Goal: Obtain resource: Download file/media

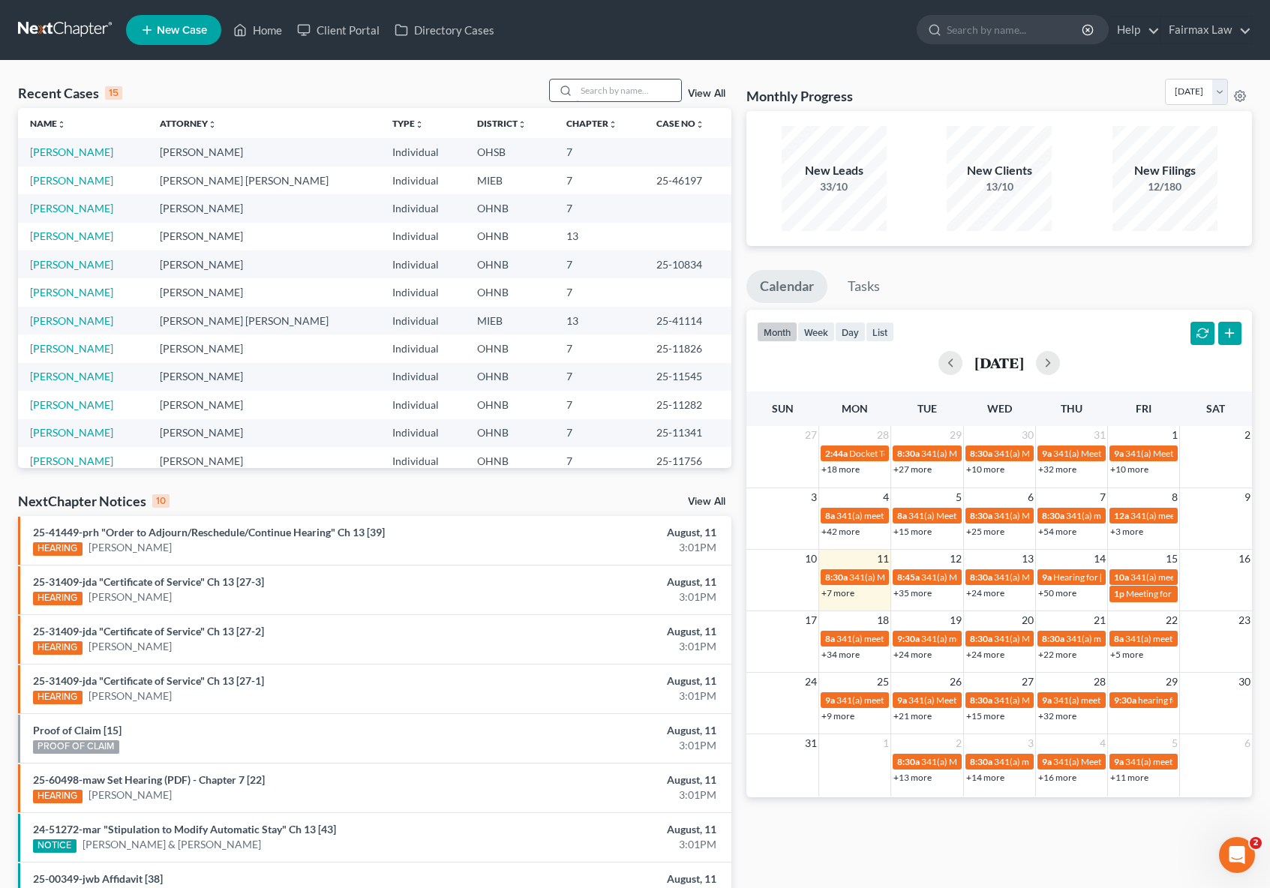
click at [605, 81] on input "search" at bounding box center [628, 91] width 105 height 22
paste input "25-45517"
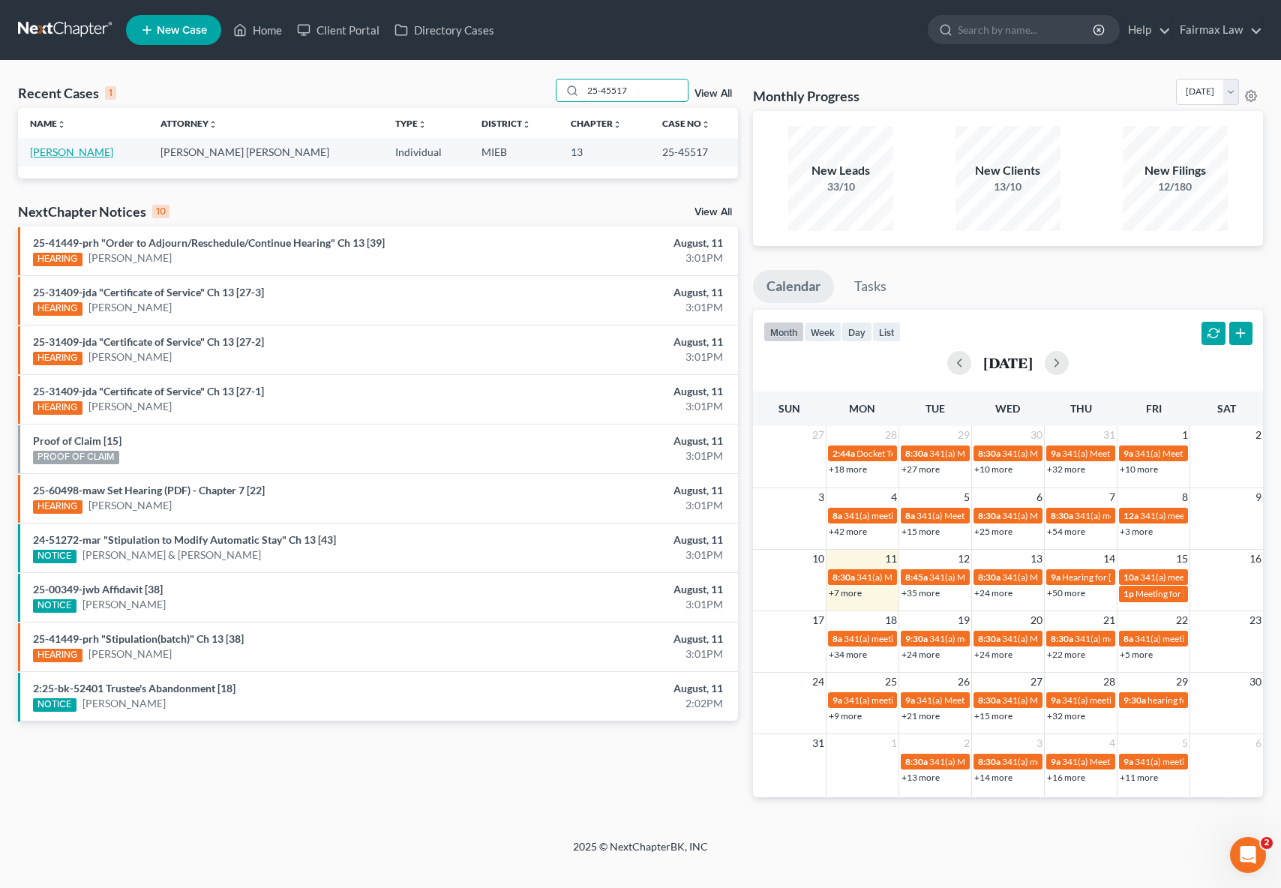
type input "25-45517"
click at [89, 152] on link "[PERSON_NAME]" at bounding box center [71, 152] width 83 height 13
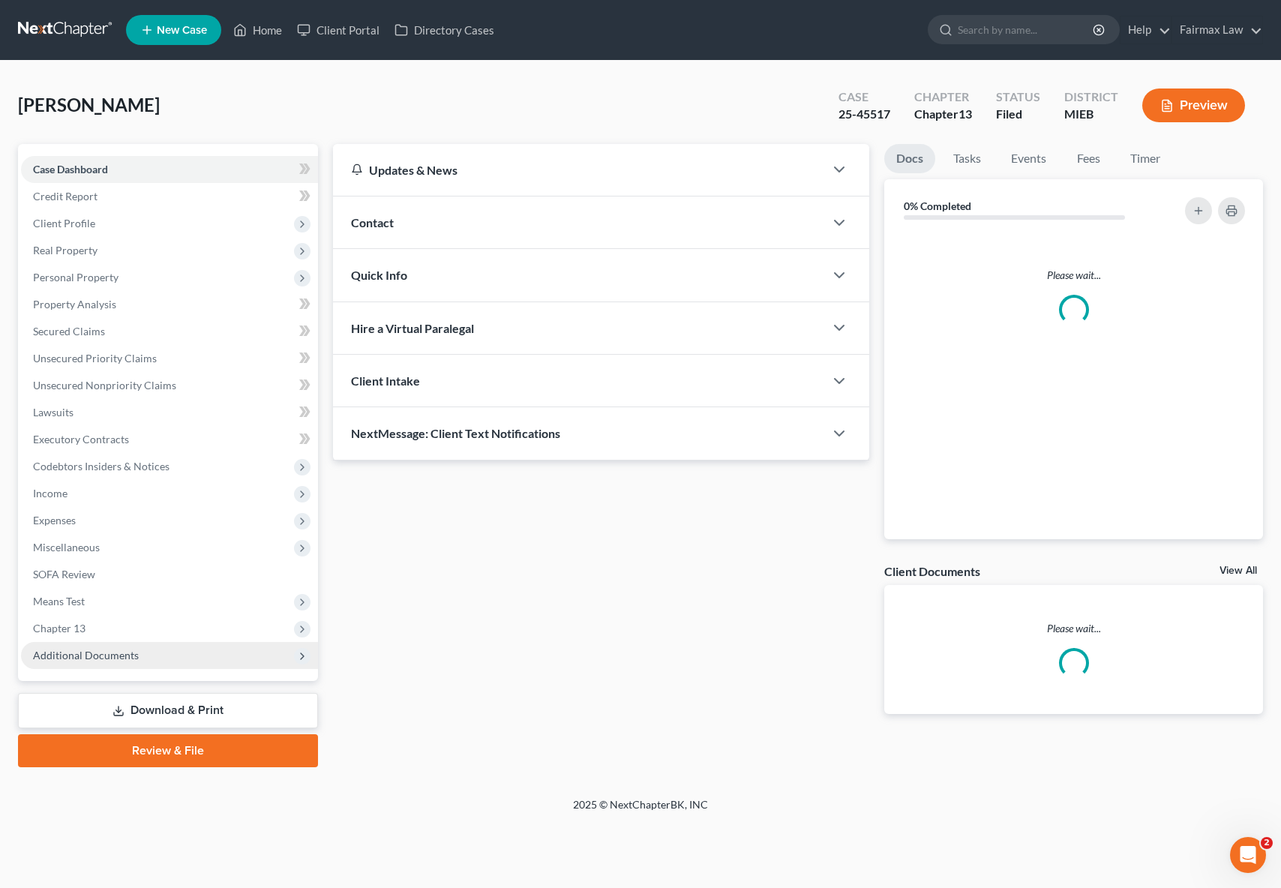
click at [128, 657] on span "Additional Documents" at bounding box center [86, 655] width 106 height 13
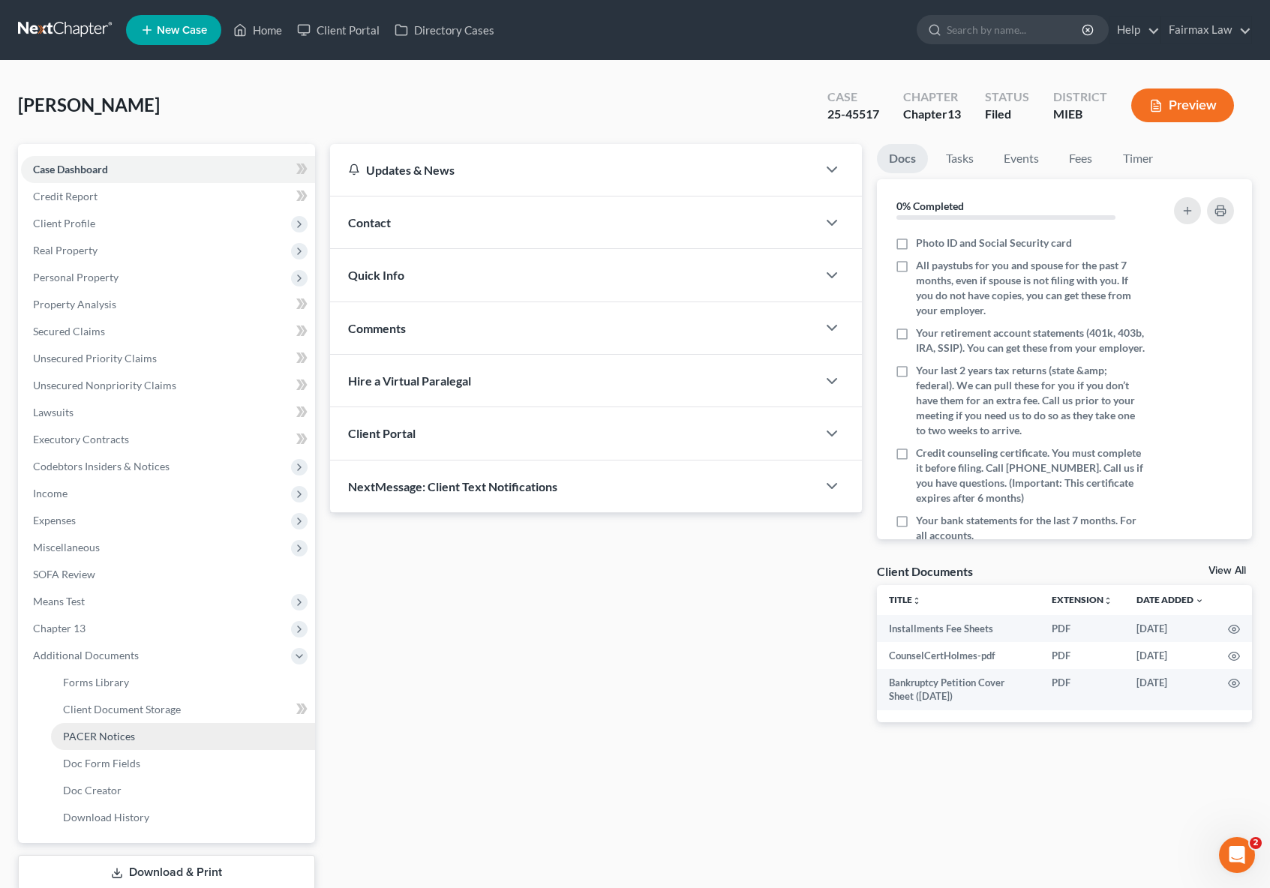
click at [122, 740] on span "PACER Notices" at bounding box center [99, 736] width 72 height 13
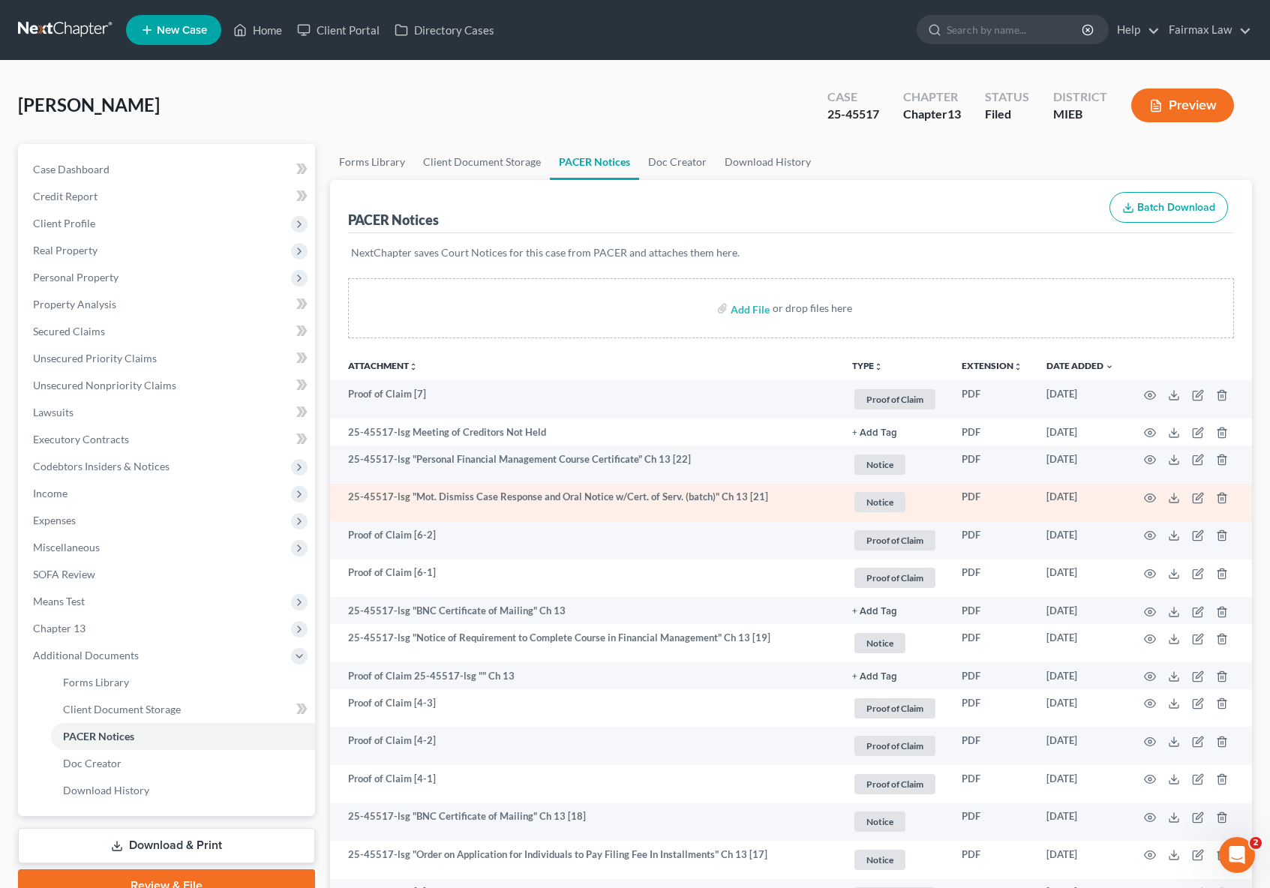
scroll to position [3, 0]
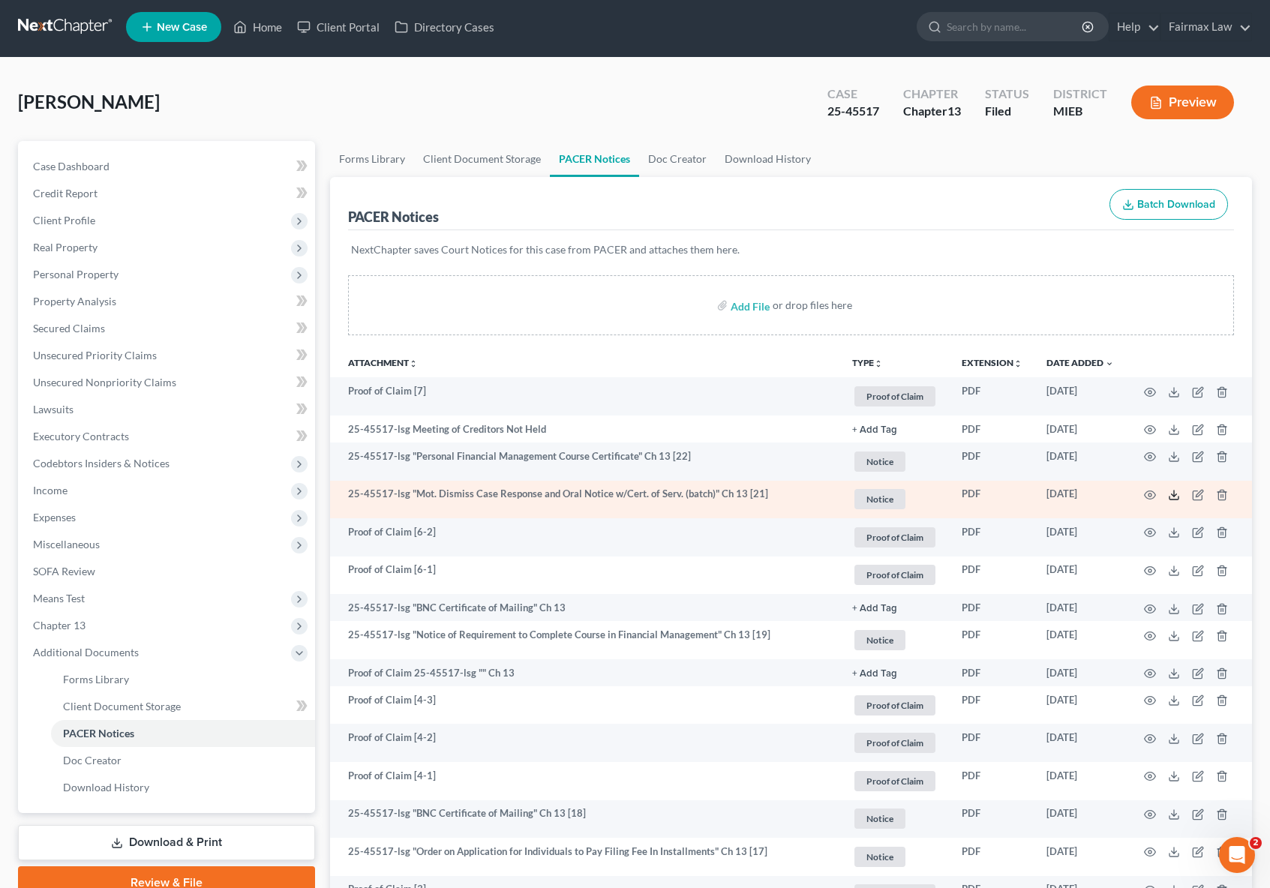
click at [1179, 495] on icon at bounding box center [1174, 495] width 12 height 12
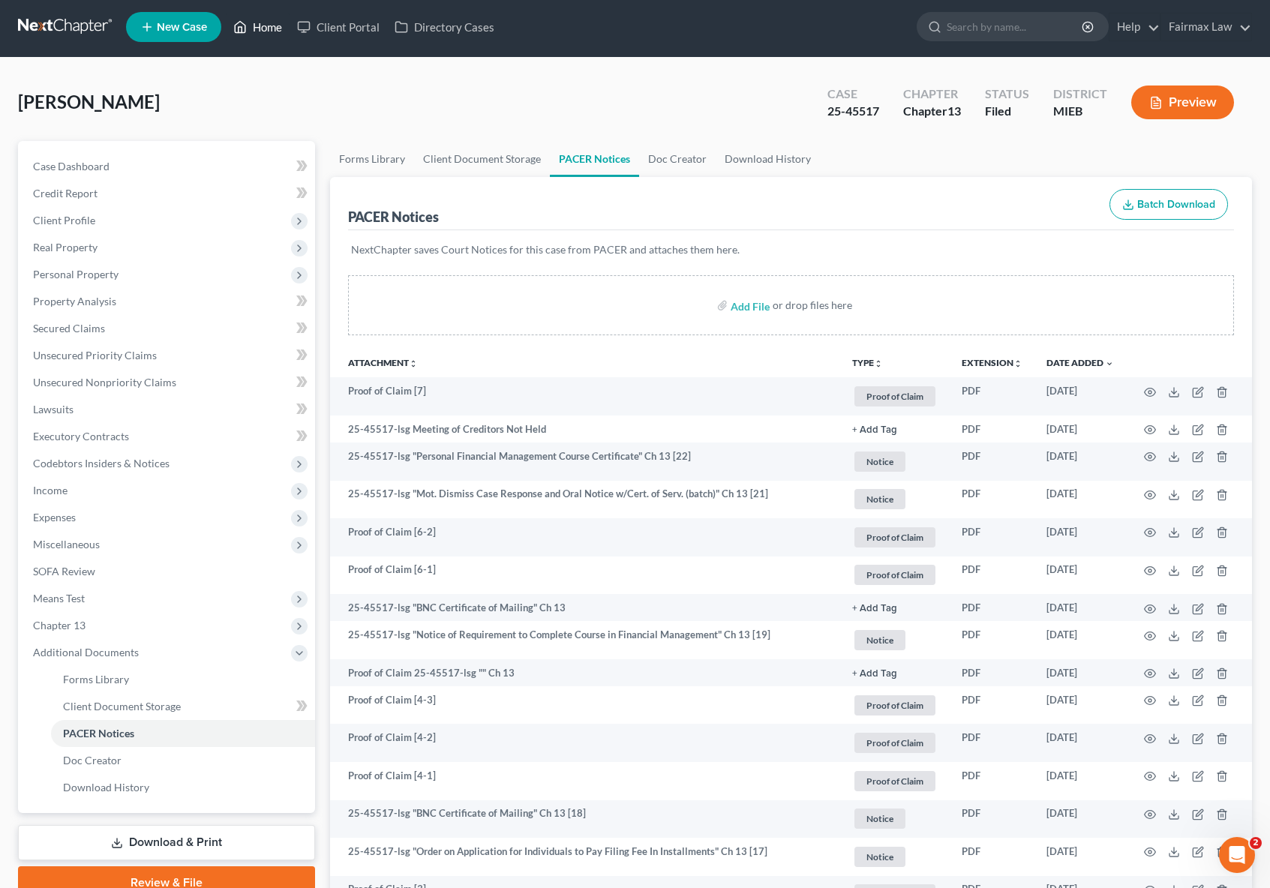
click at [275, 22] on link "Home" at bounding box center [258, 27] width 64 height 27
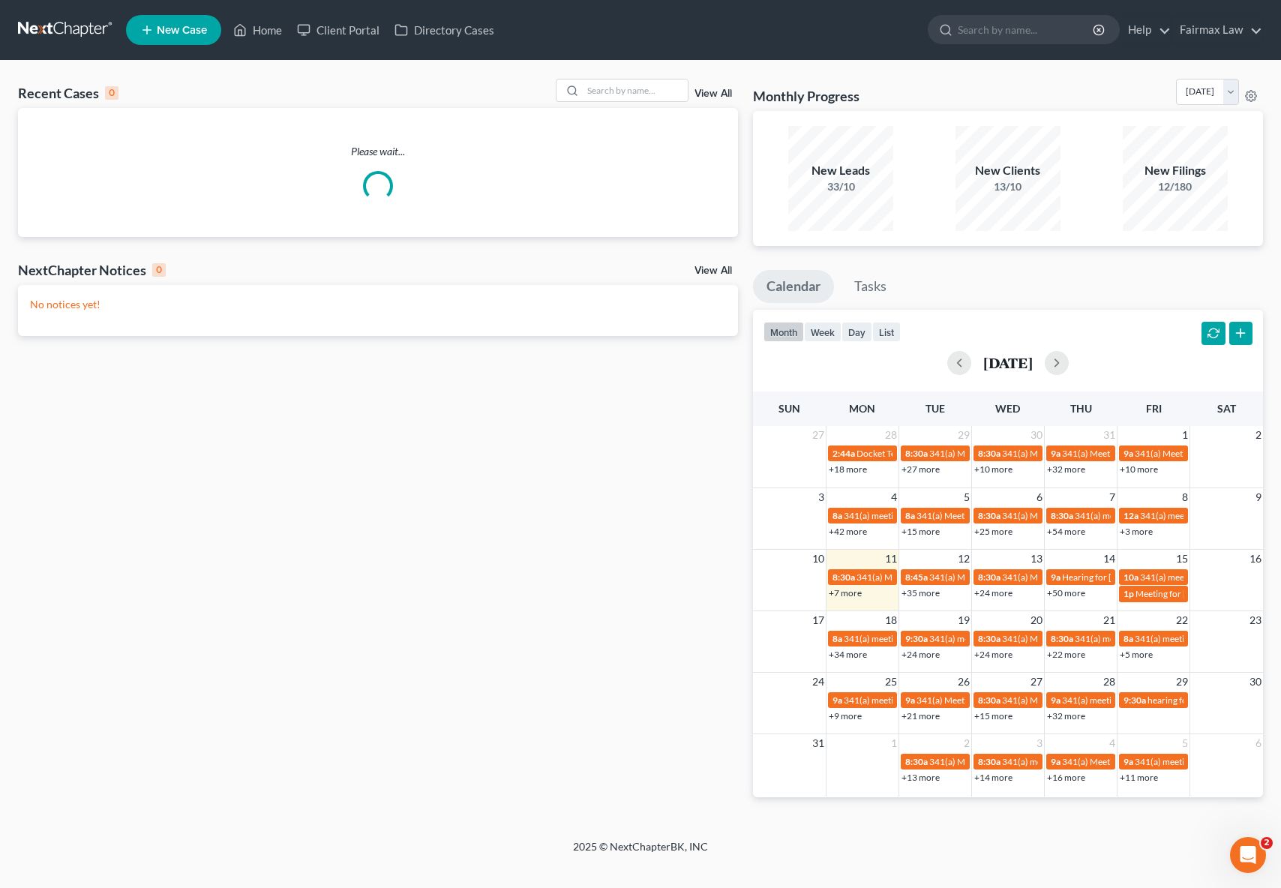
click at [640, 102] on div "Recent Cases 0 View All" at bounding box center [378, 93] width 720 height 29
click at [639, 98] on input "search" at bounding box center [635, 91] width 105 height 22
paste input "25-45593"
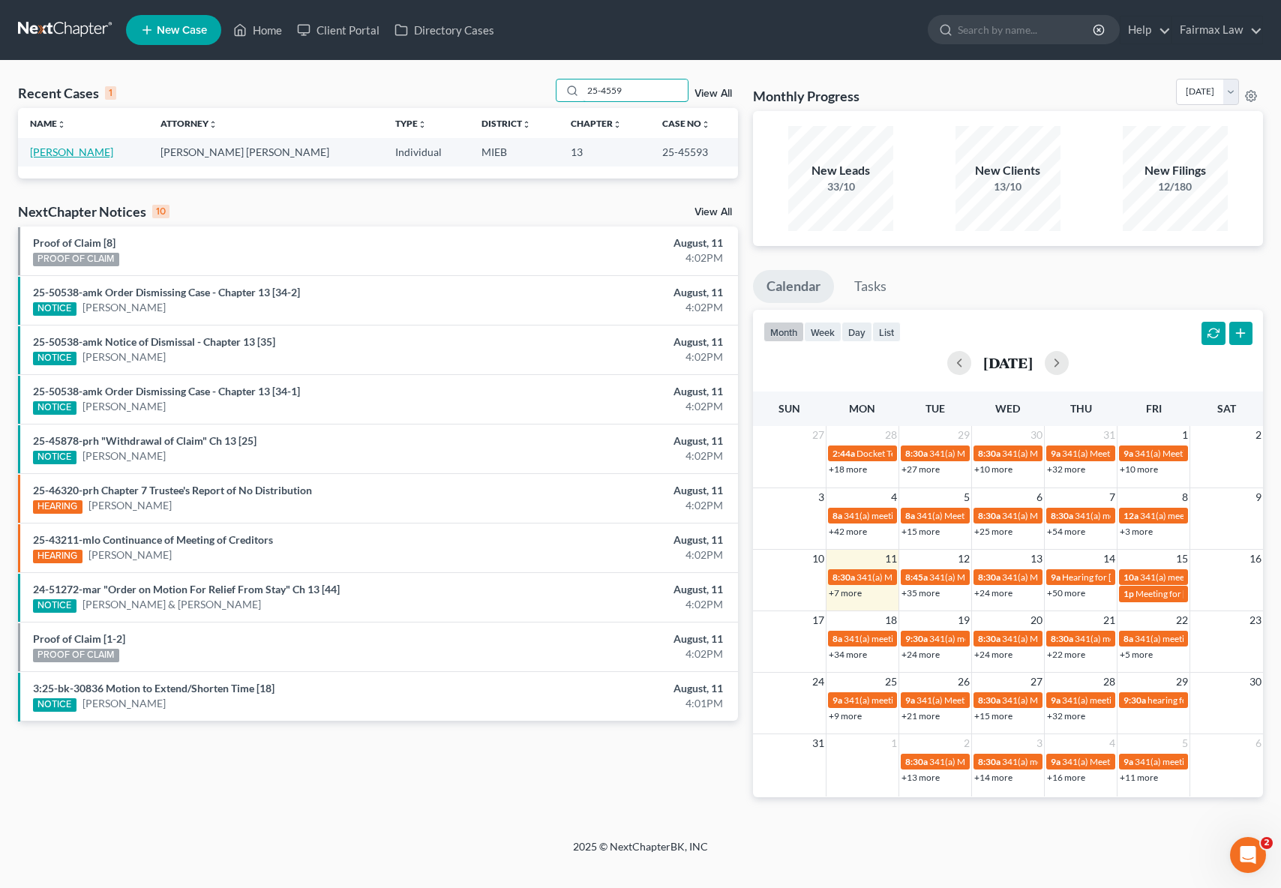
type input "25-4559"
click at [80, 155] on link "[PERSON_NAME]" at bounding box center [71, 152] width 83 height 13
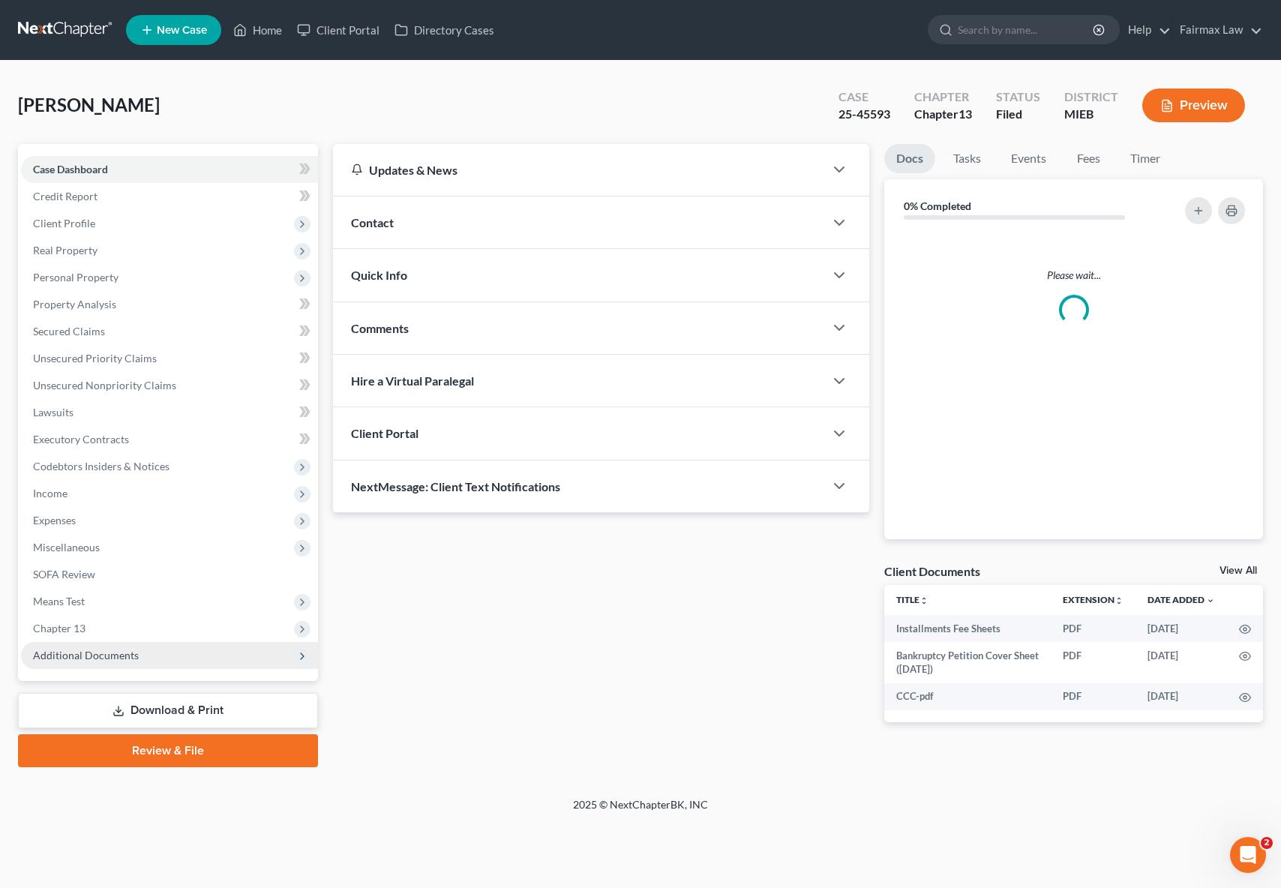
click at [125, 652] on span "Additional Documents" at bounding box center [86, 655] width 106 height 13
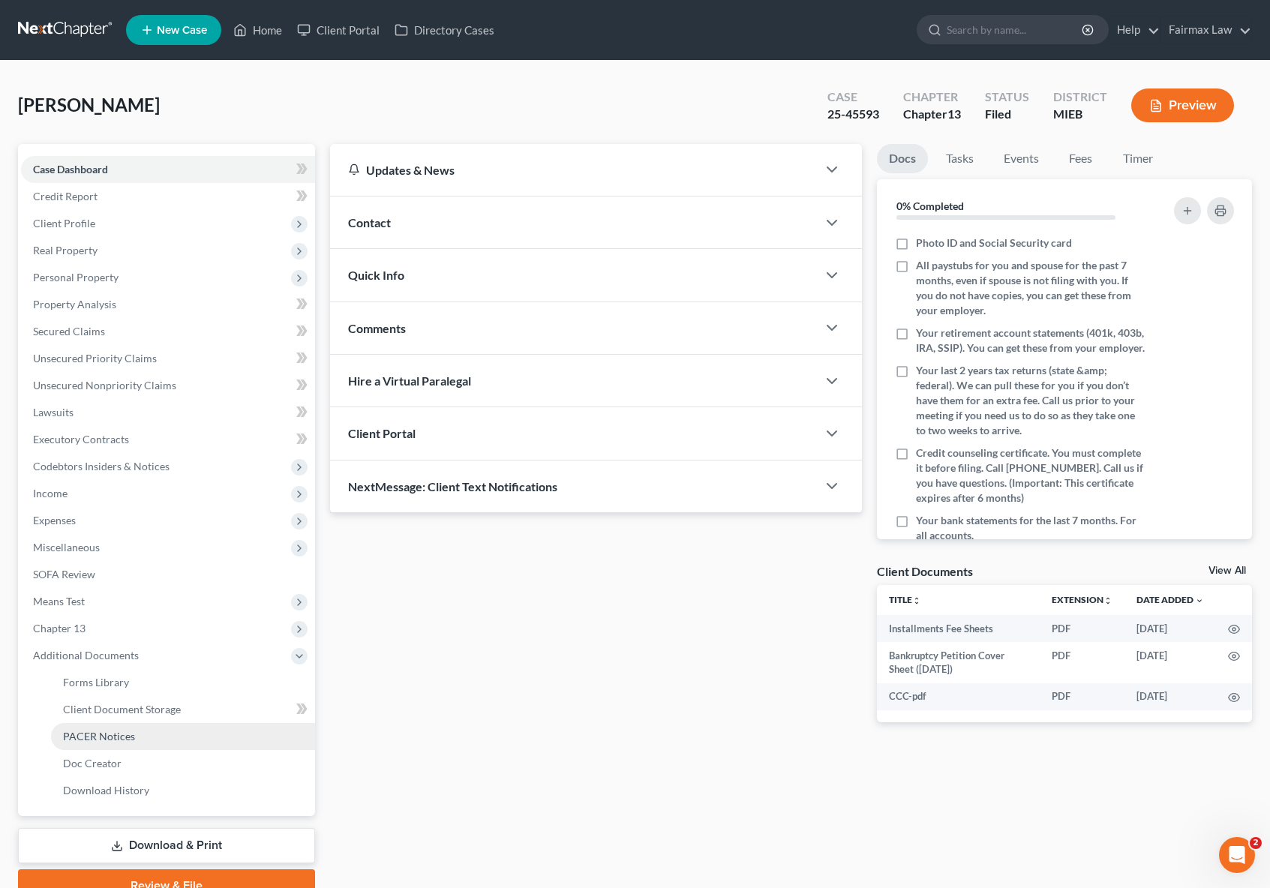
click at [122, 737] on span "PACER Notices" at bounding box center [99, 736] width 72 height 13
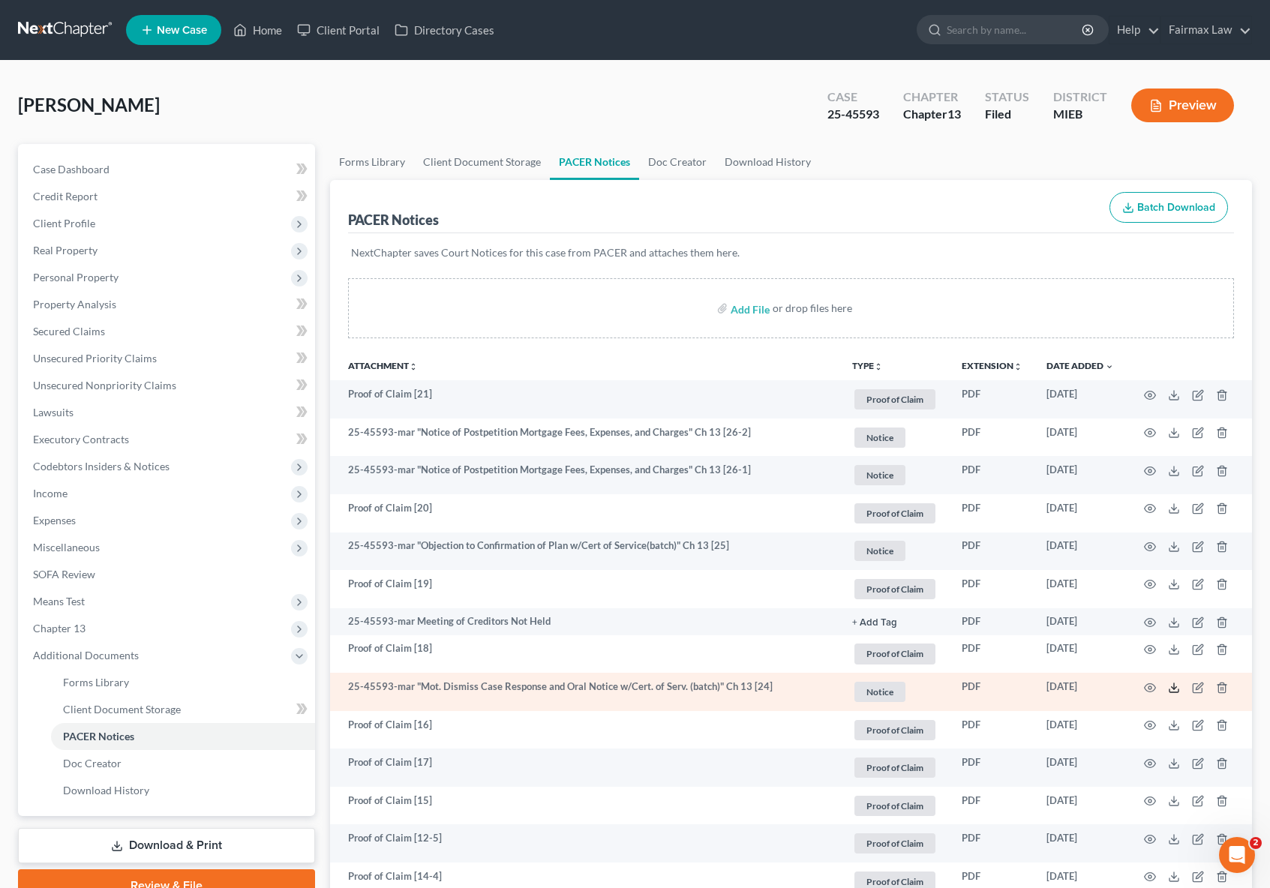
click at [1174, 688] on line at bounding box center [1174, 686] width 0 height 6
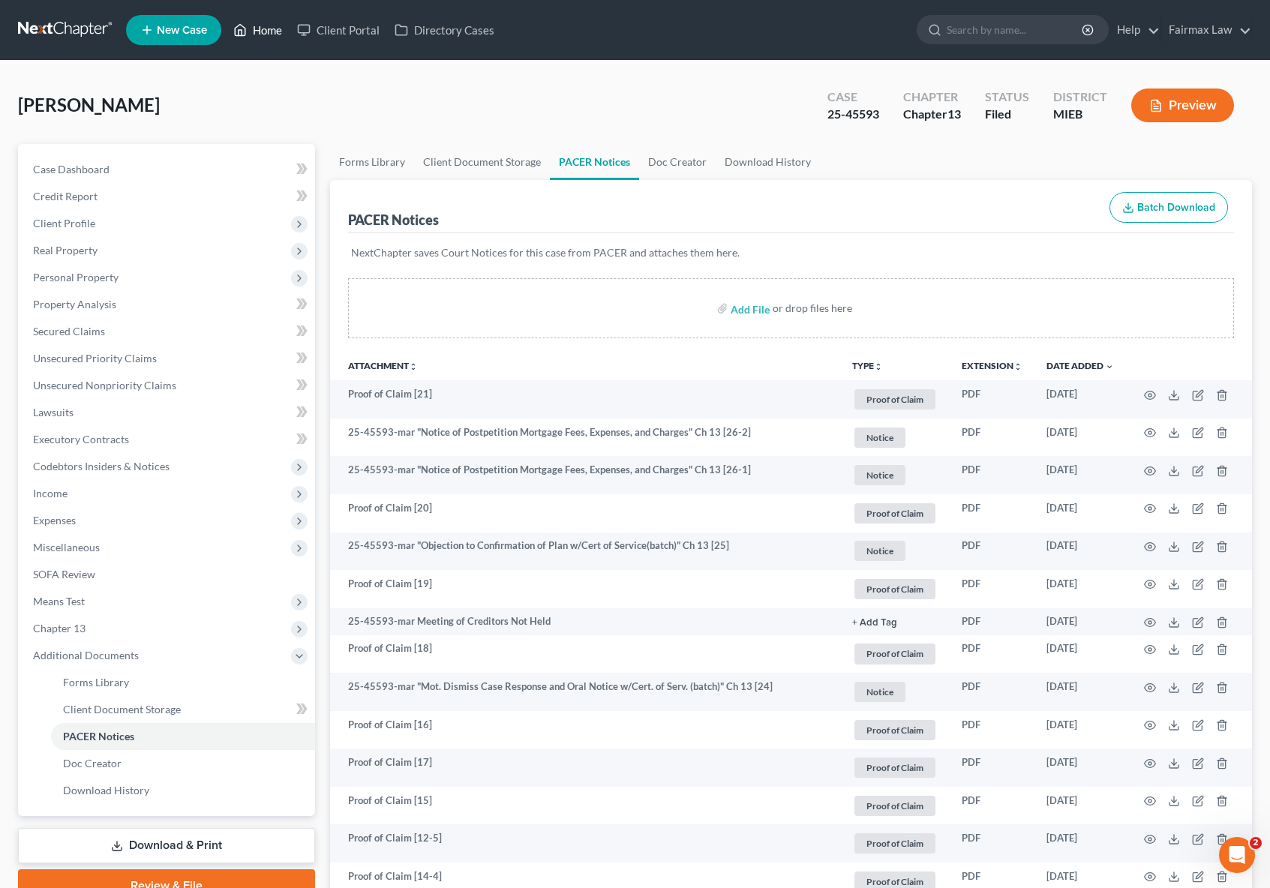
click at [272, 31] on link "Home" at bounding box center [258, 30] width 64 height 27
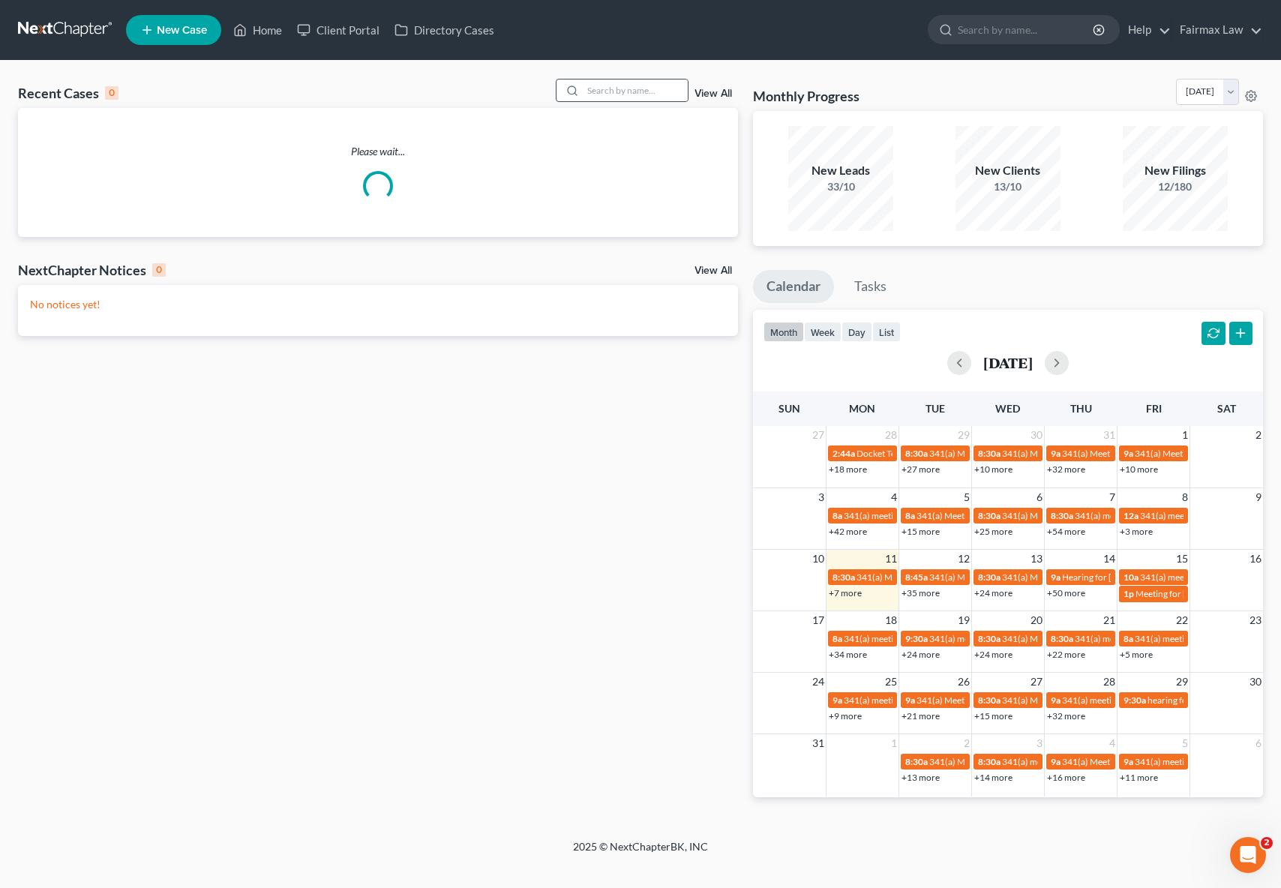
click at [578, 88] on icon at bounding box center [572, 91] width 12 height 12
click at [645, 89] on input "search" at bounding box center [635, 91] width 105 height 22
paste input "25-45881"
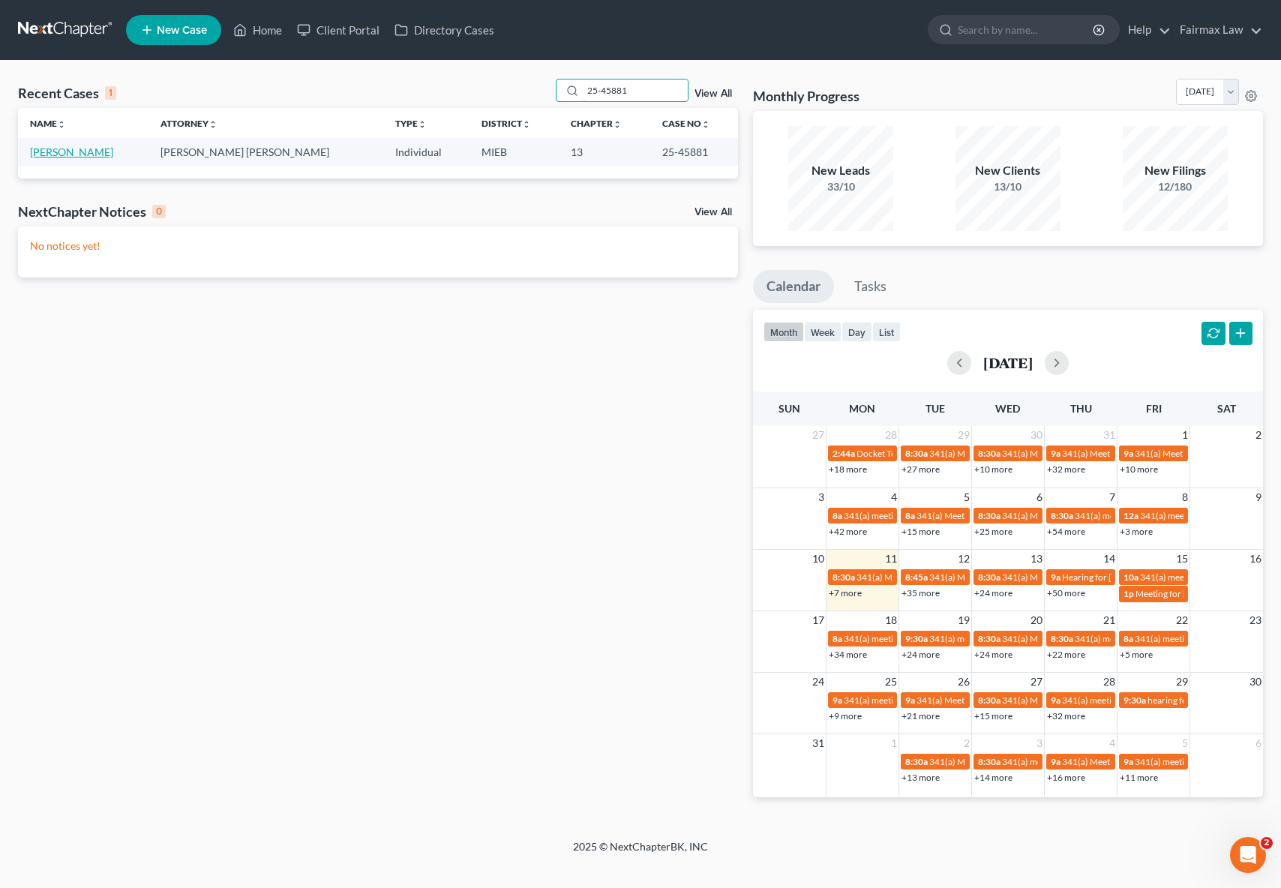
type input "25-45881"
click at [76, 157] on link "[PERSON_NAME]" at bounding box center [71, 152] width 83 height 13
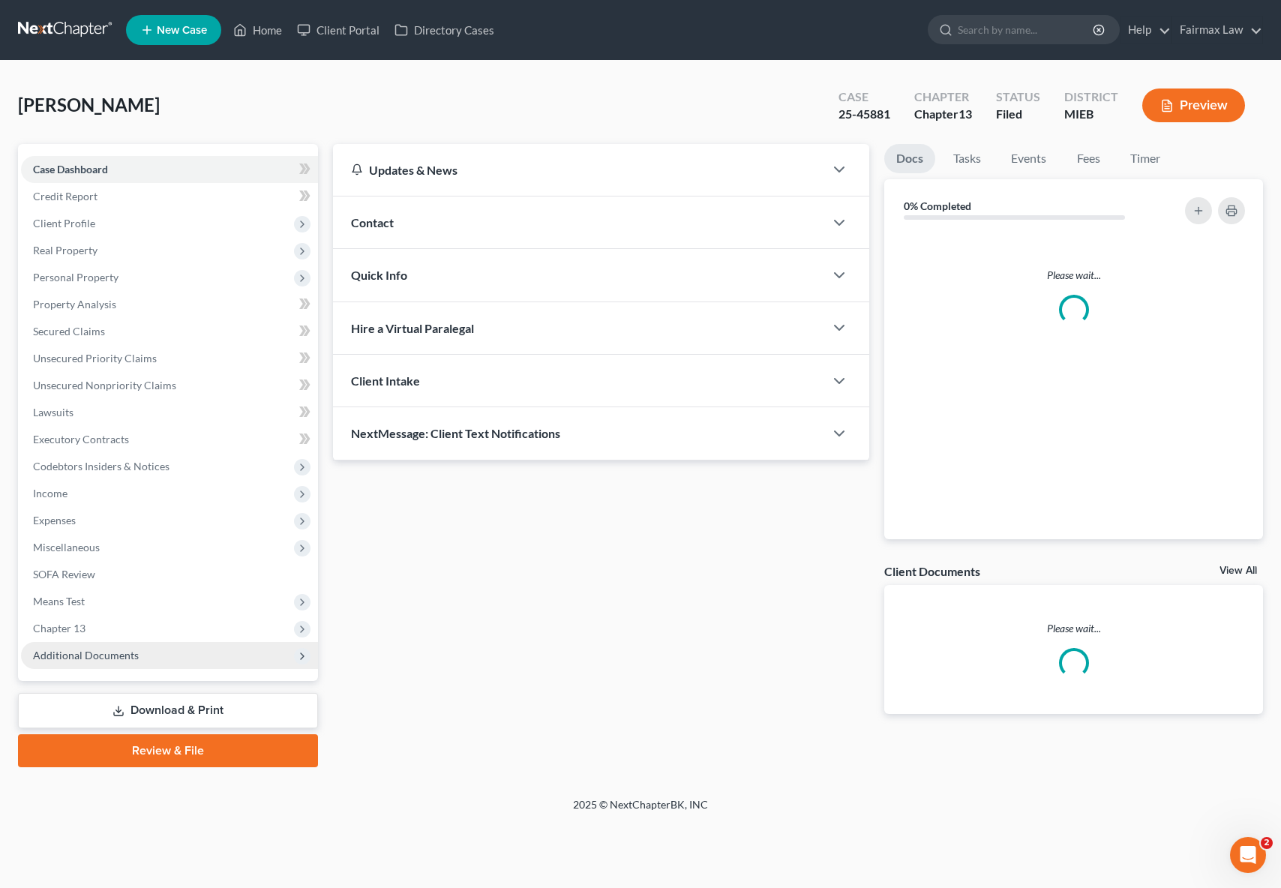
click at [136, 657] on span "Additional Documents" at bounding box center [169, 655] width 297 height 27
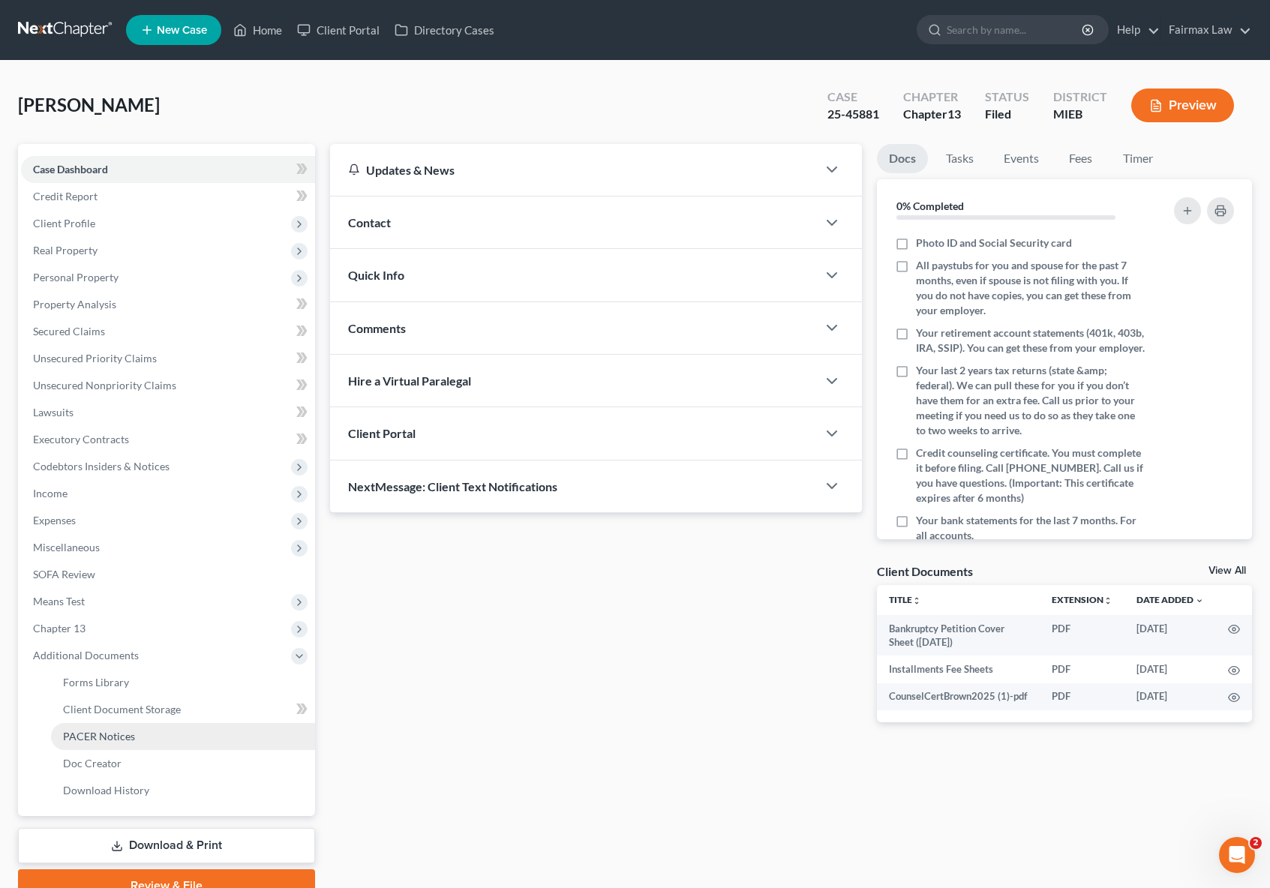
click at [136, 743] on link "PACER Notices" at bounding box center [183, 736] width 264 height 27
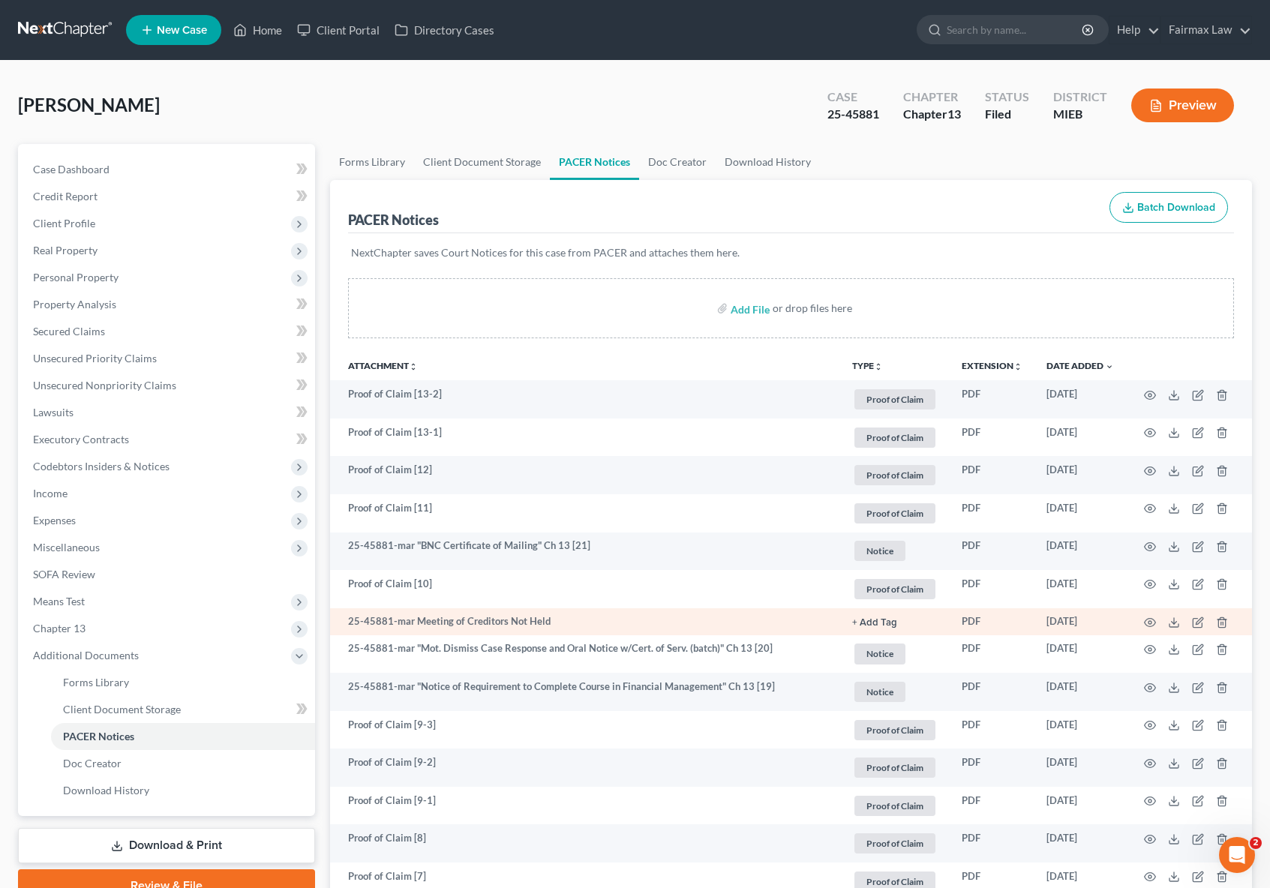
scroll to position [11, 0]
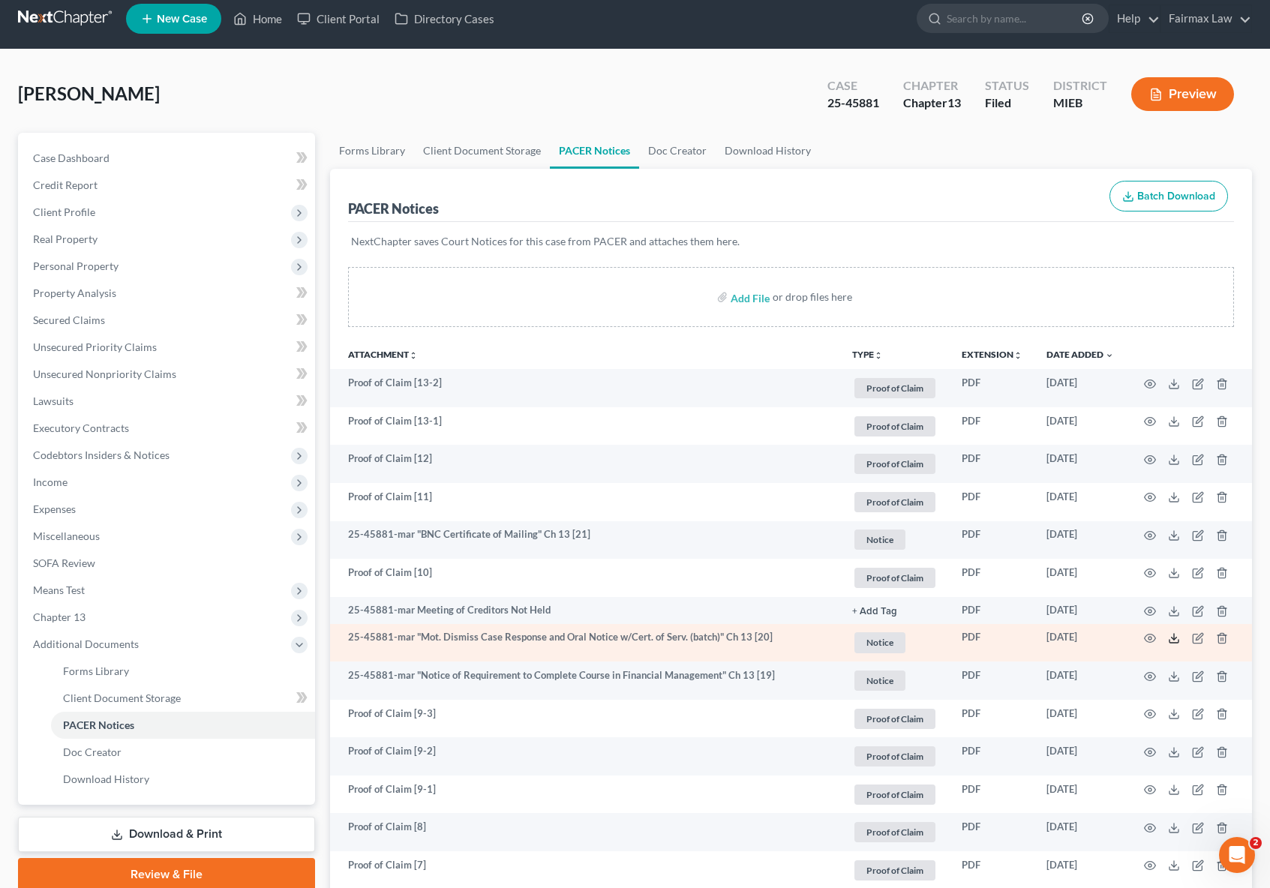
click at [1174, 638] on line at bounding box center [1174, 637] width 0 height 6
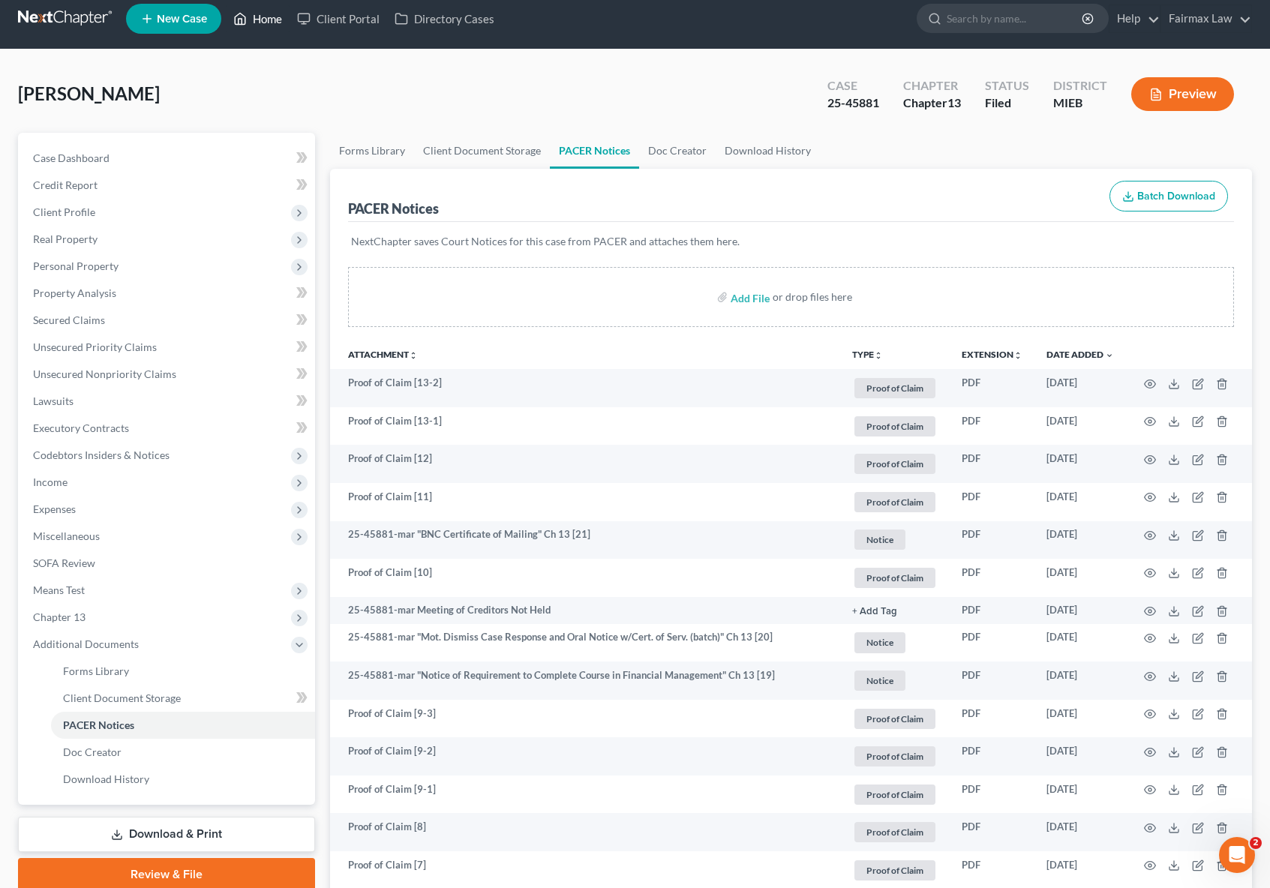
click at [271, 24] on link "Home" at bounding box center [258, 18] width 64 height 27
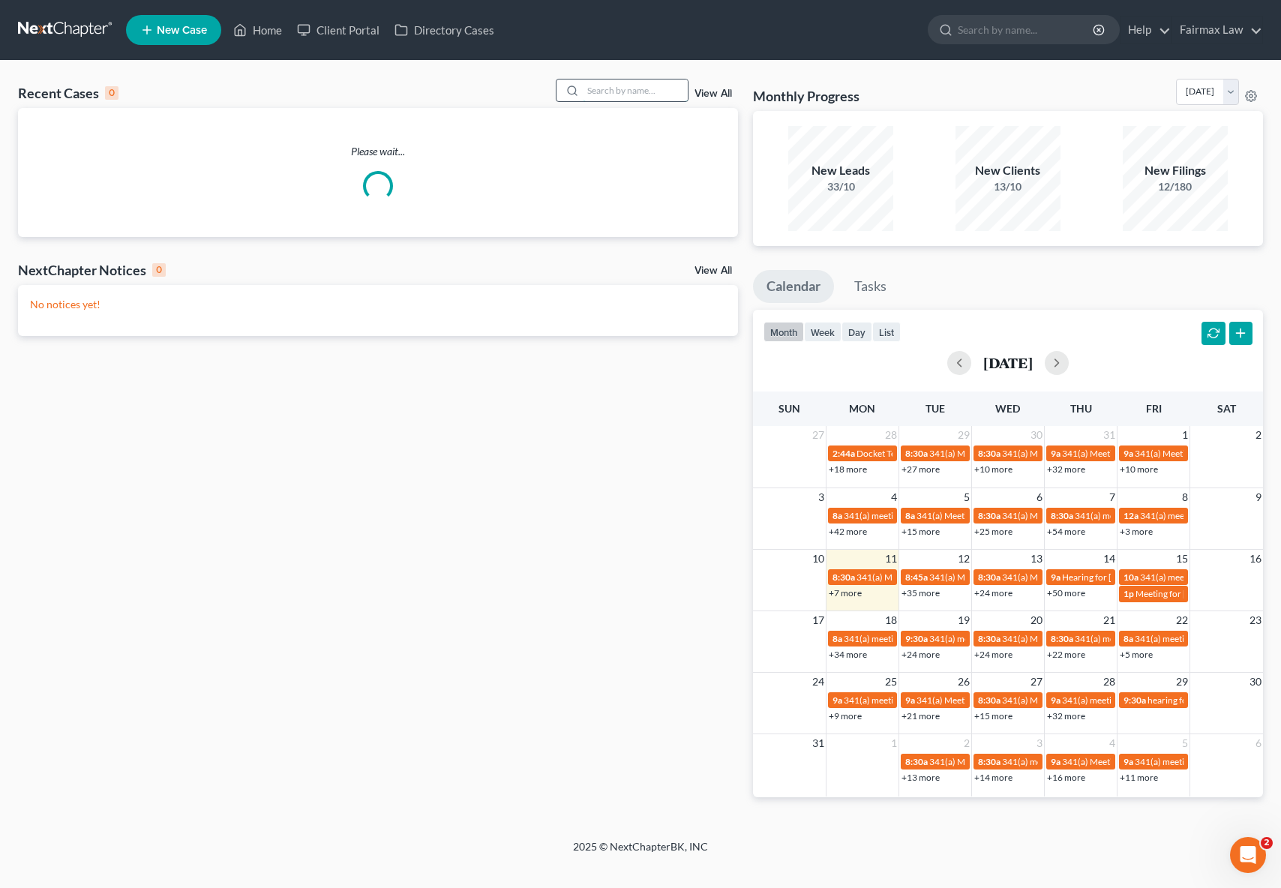
click at [605, 92] on input "search" at bounding box center [635, 91] width 105 height 22
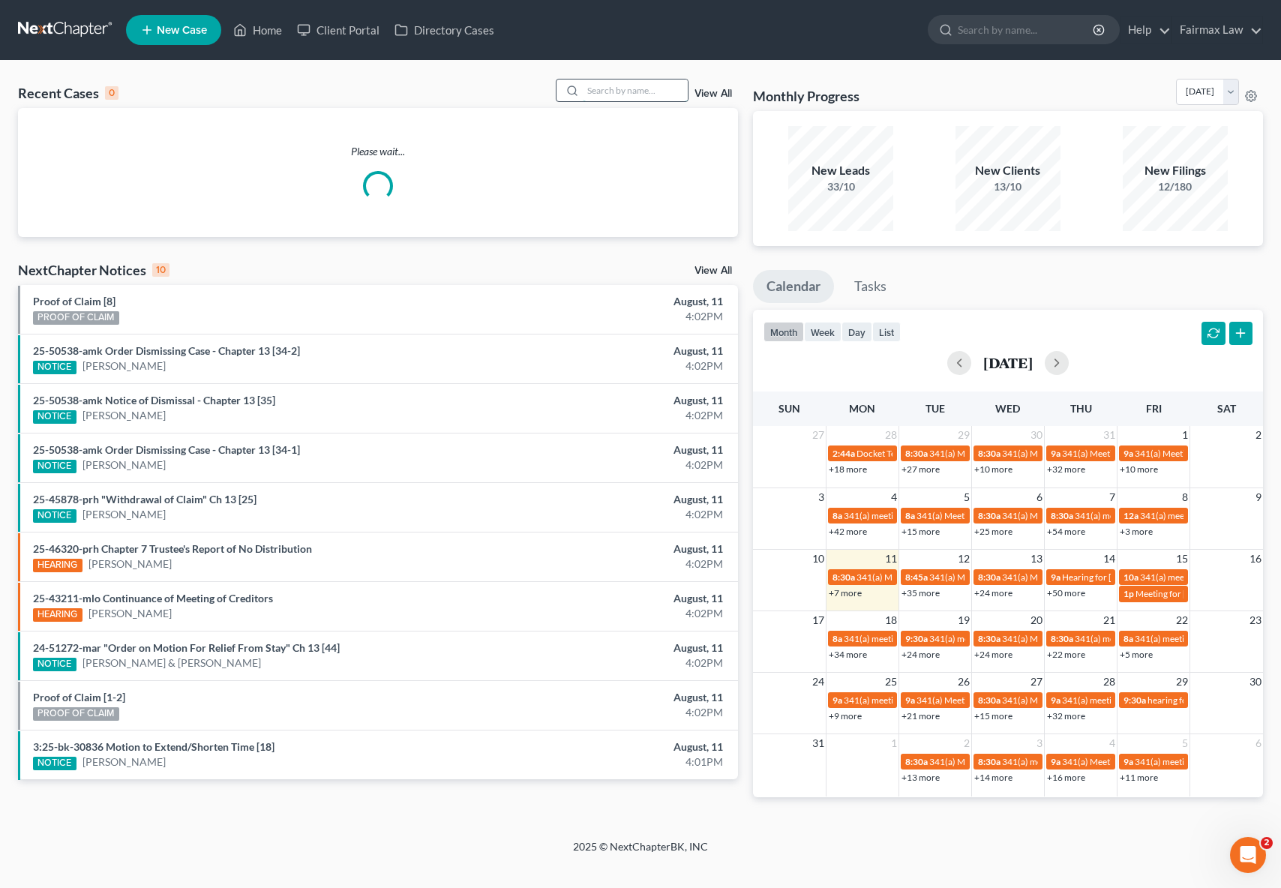
paste input "25-44538"
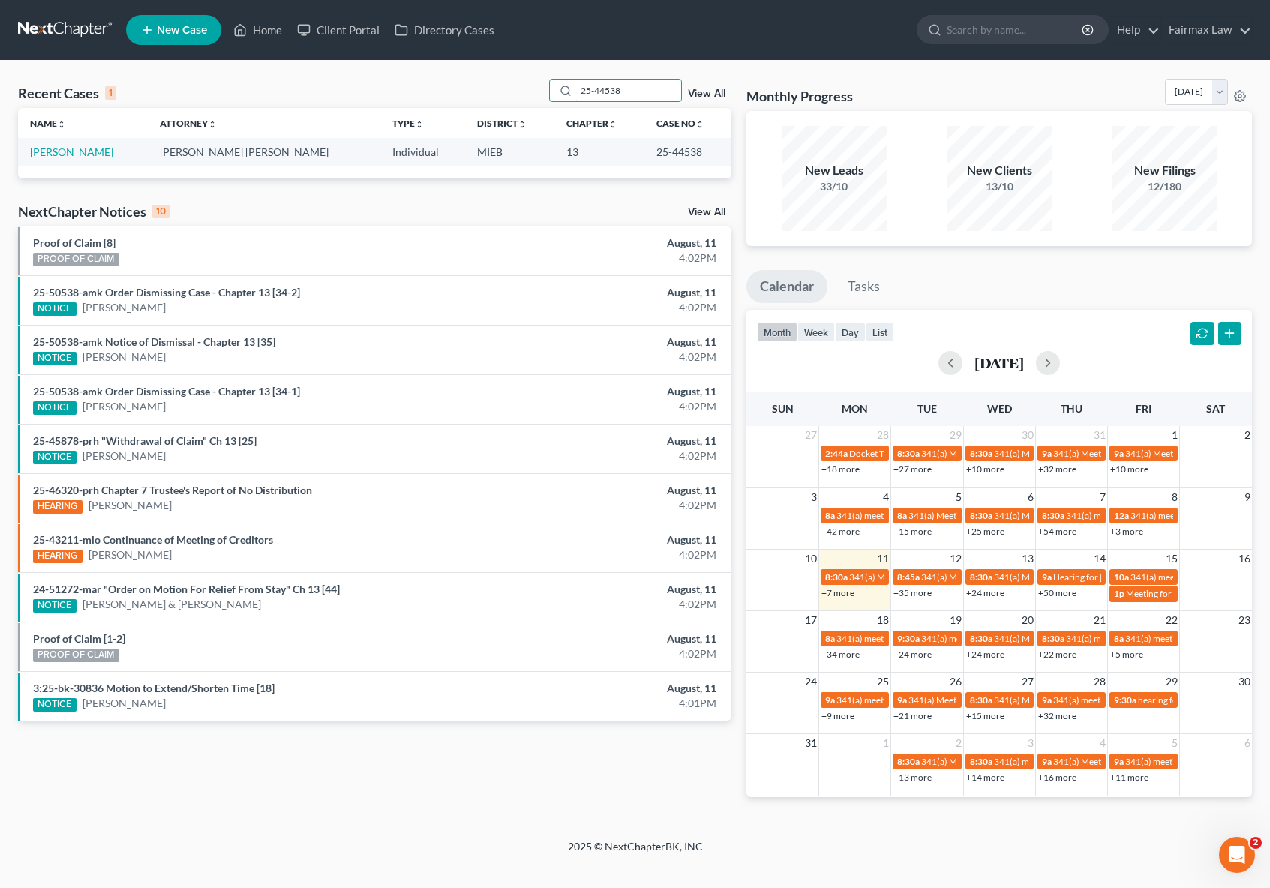
type input "25-44538"
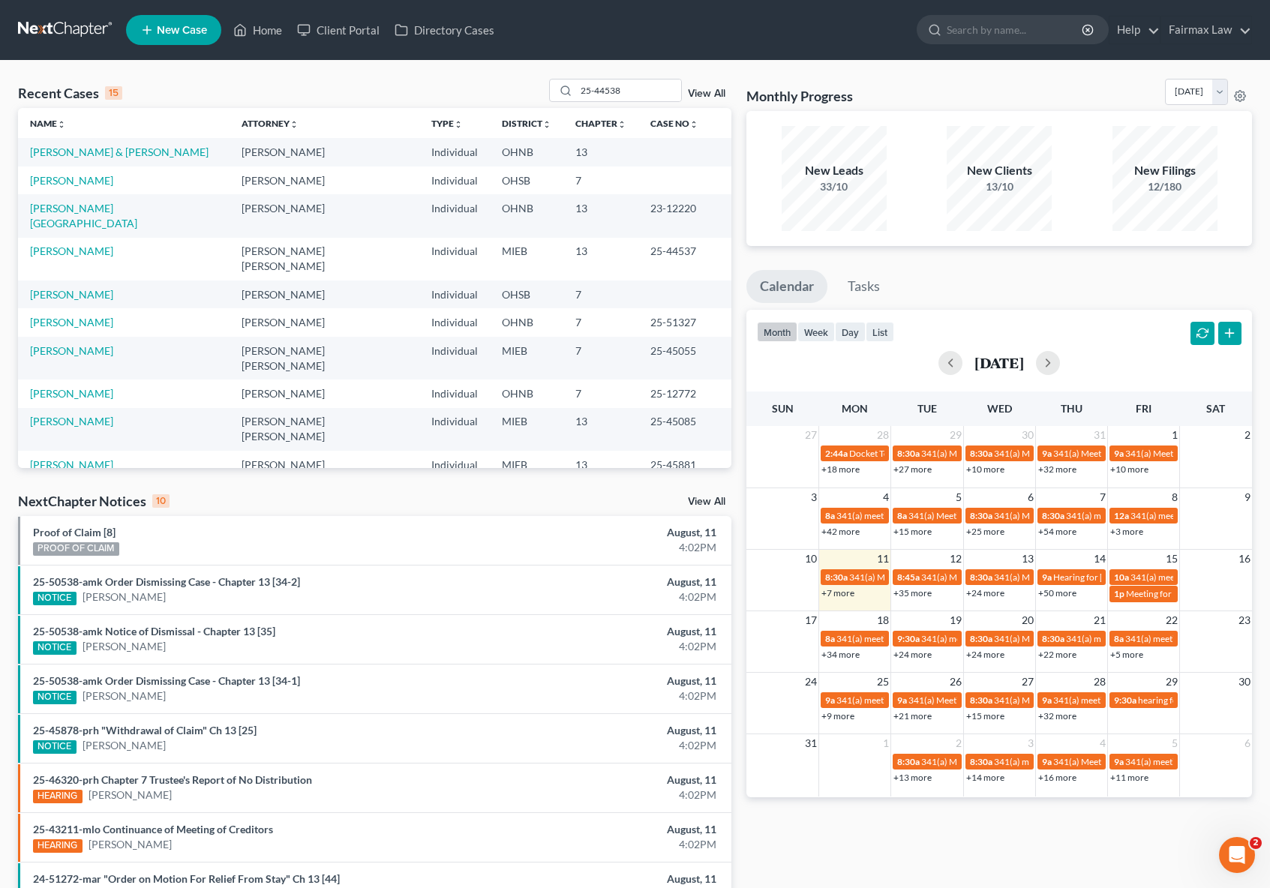
click at [96, 158] on link "[PERSON_NAME] & [PERSON_NAME]" at bounding box center [119, 152] width 179 height 13
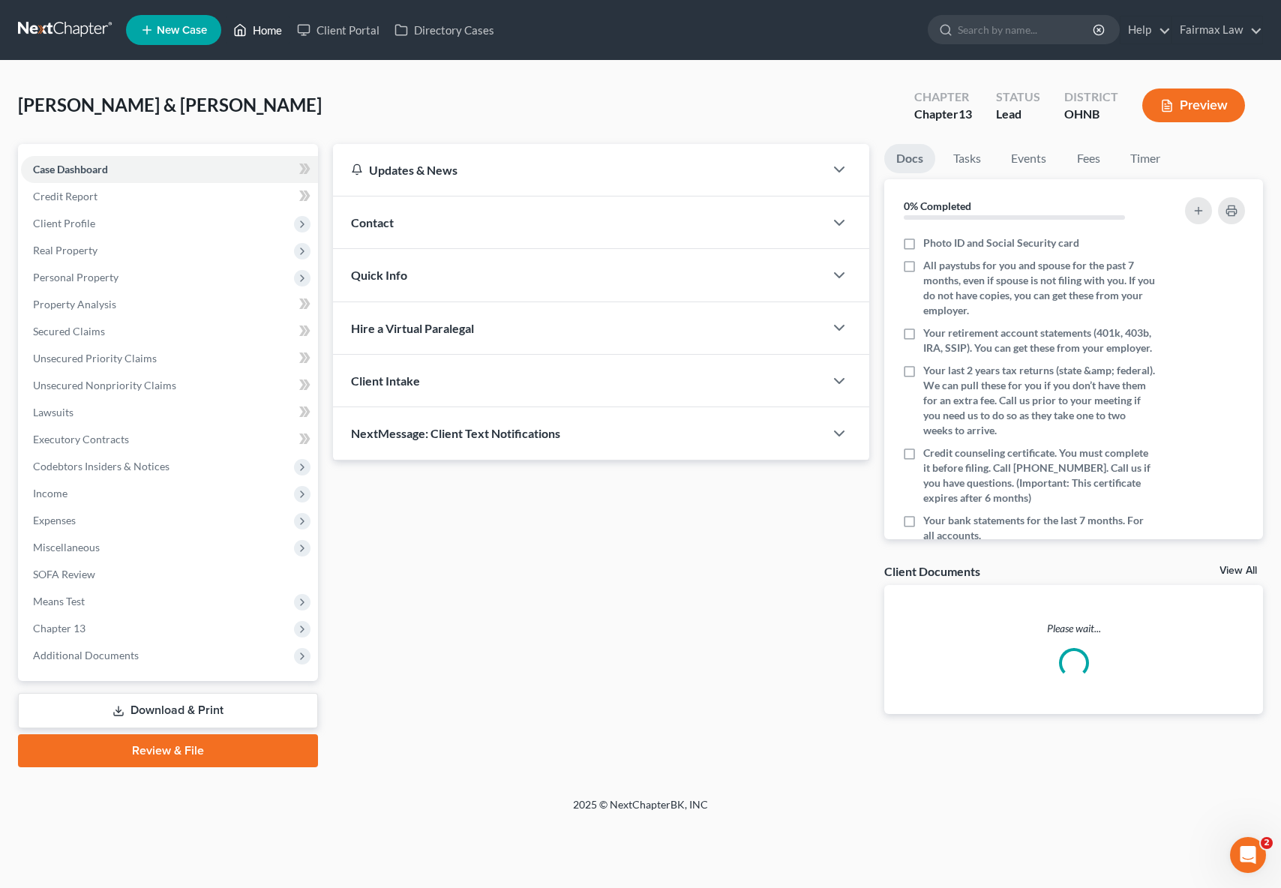
click at [263, 28] on link "Home" at bounding box center [258, 30] width 64 height 27
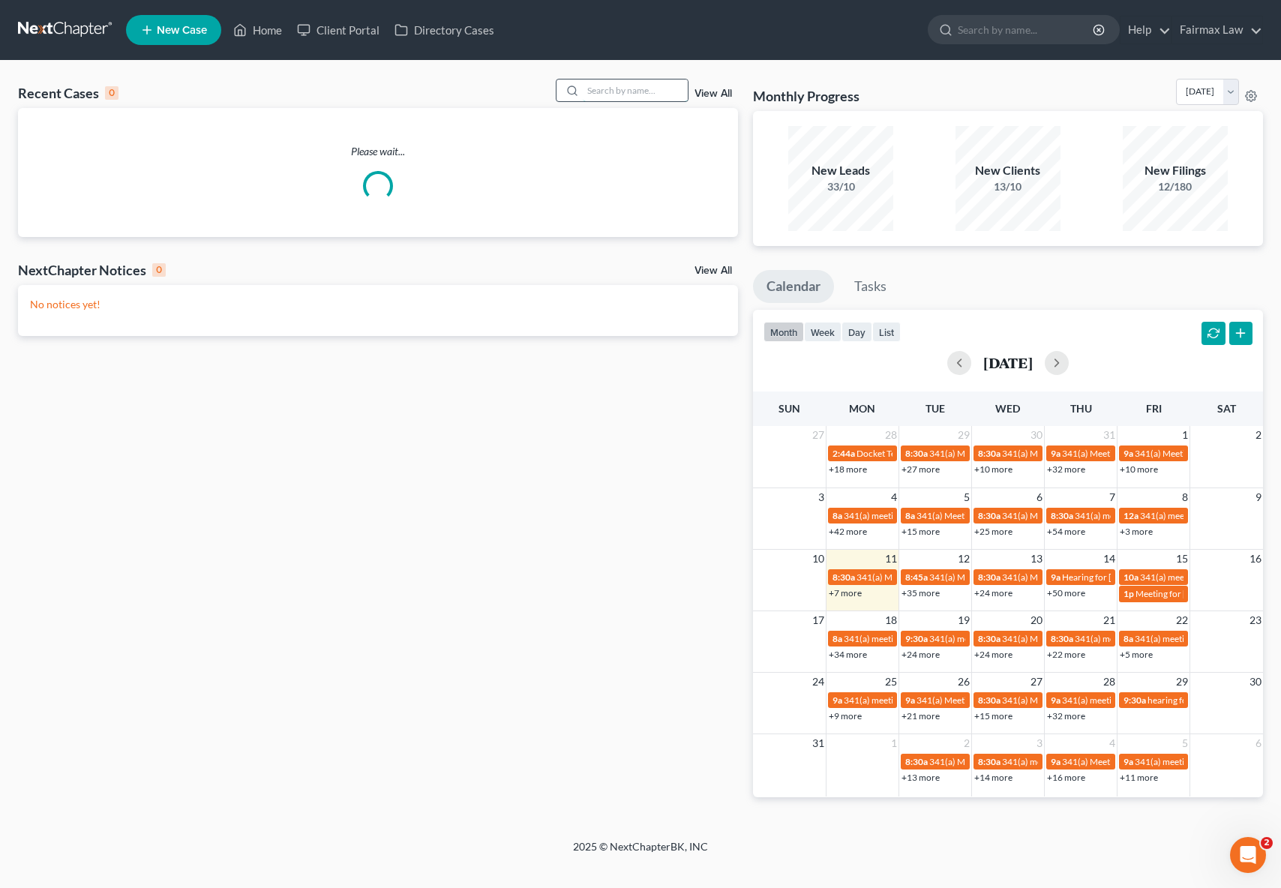
click at [656, 92] on input "search" at bounding box center [635, 91] width 105 height 22
paste input "25-44538"
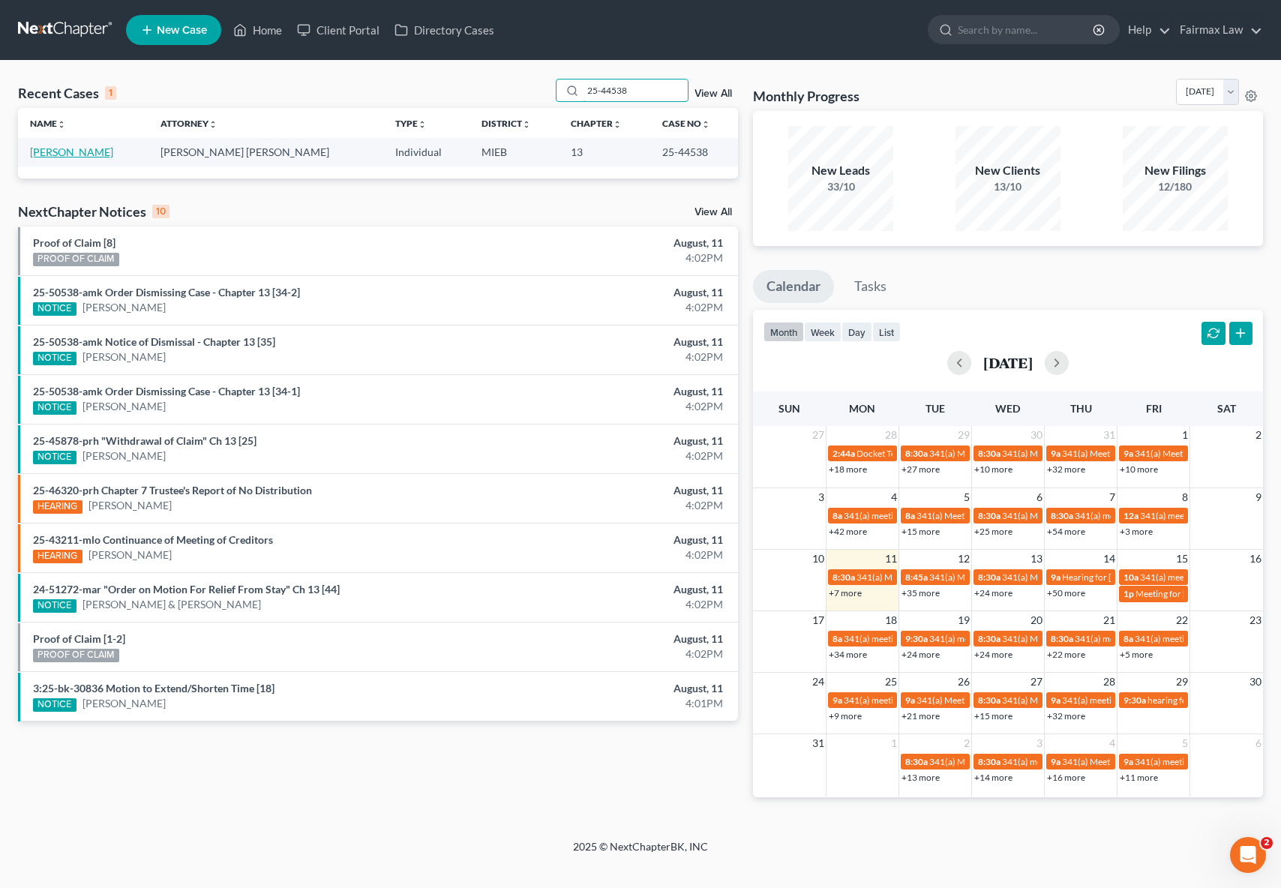
type input "25-44538"
click at [100, 157] on link "[PERSON_NAME]" at bounding box center [71, 152] width 83 height 13
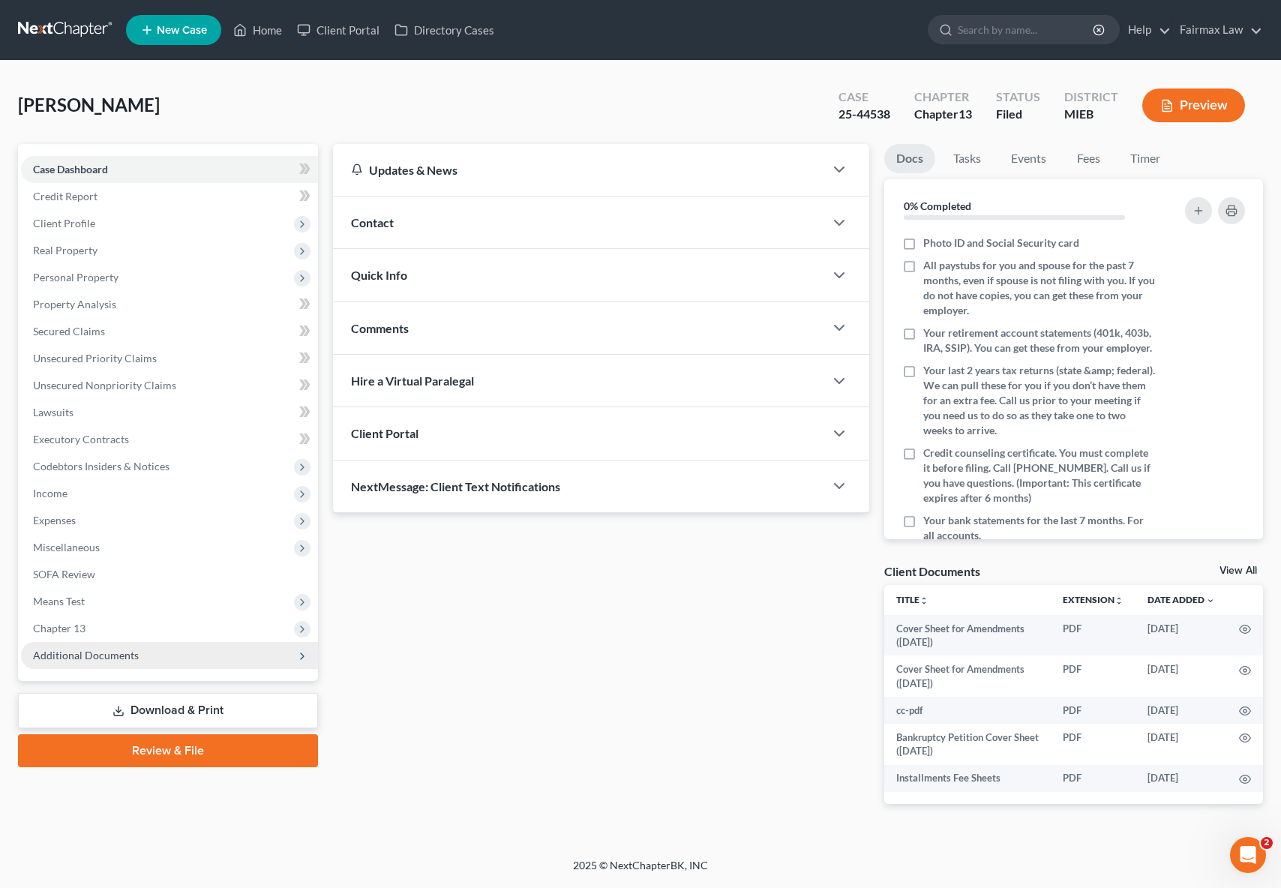
click at [86, 655] on span "Additional Documents" at bounding box center [86, 655] width 106 height 13
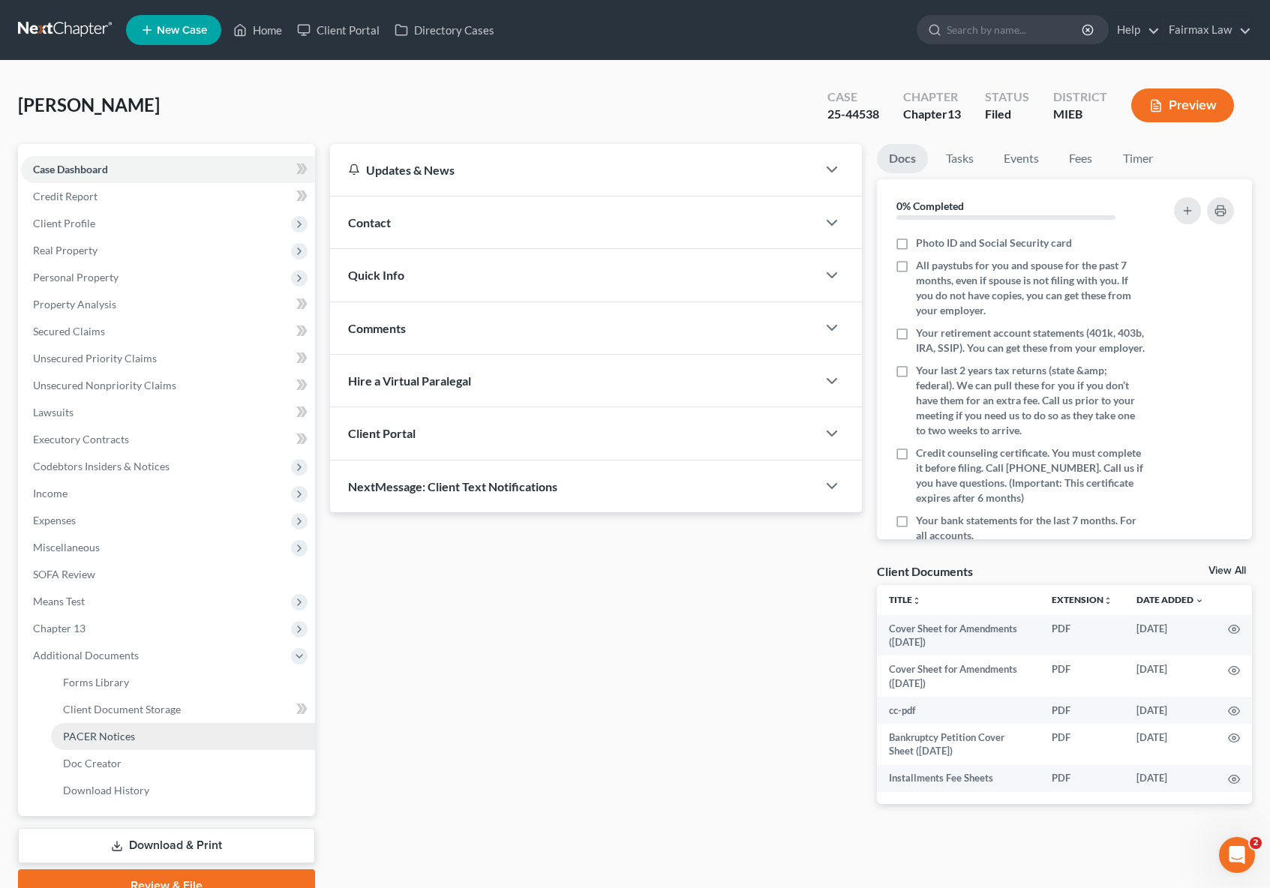
click at [119, 738] on span "PACER Notices" at bounding box center [99, 736] width 72 height 13
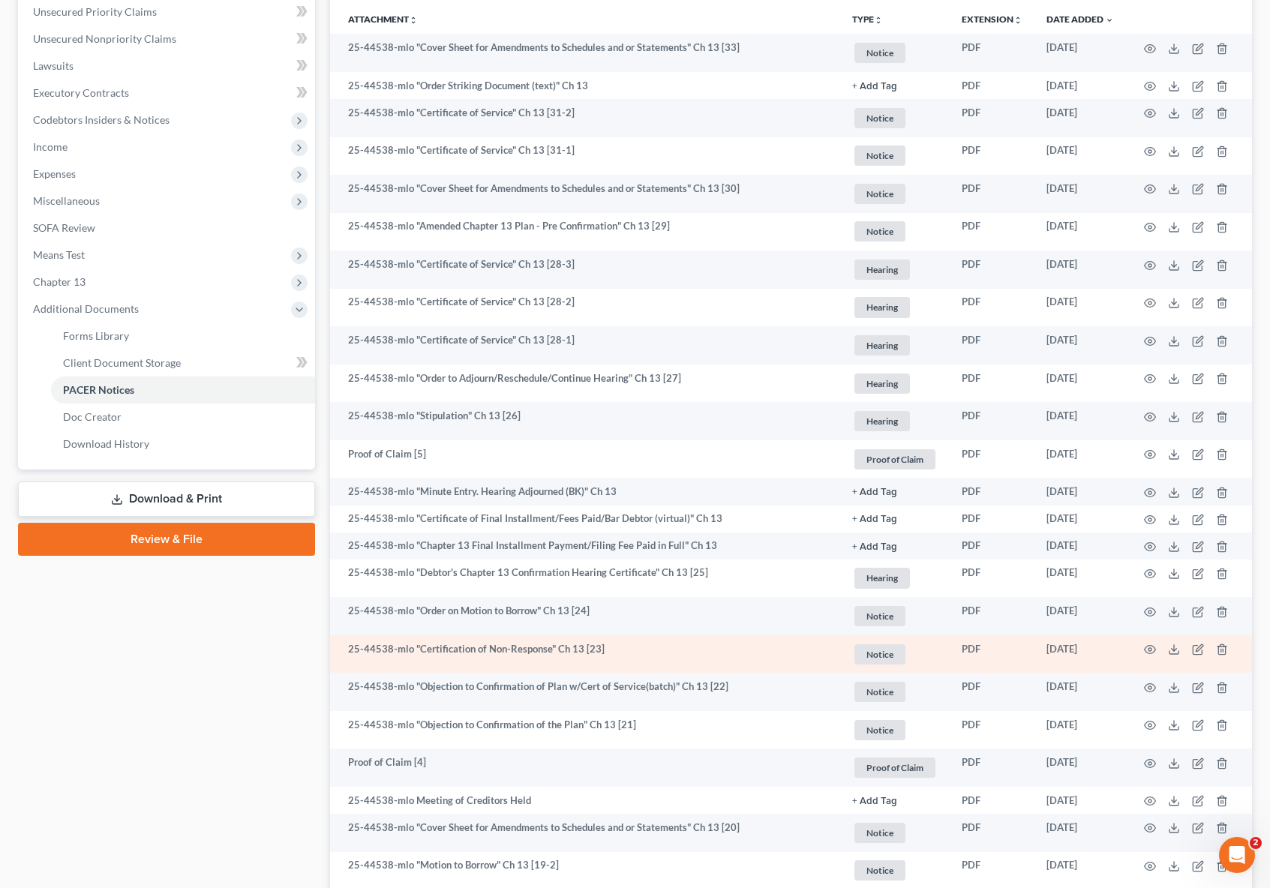
scroll to position [348, 0]
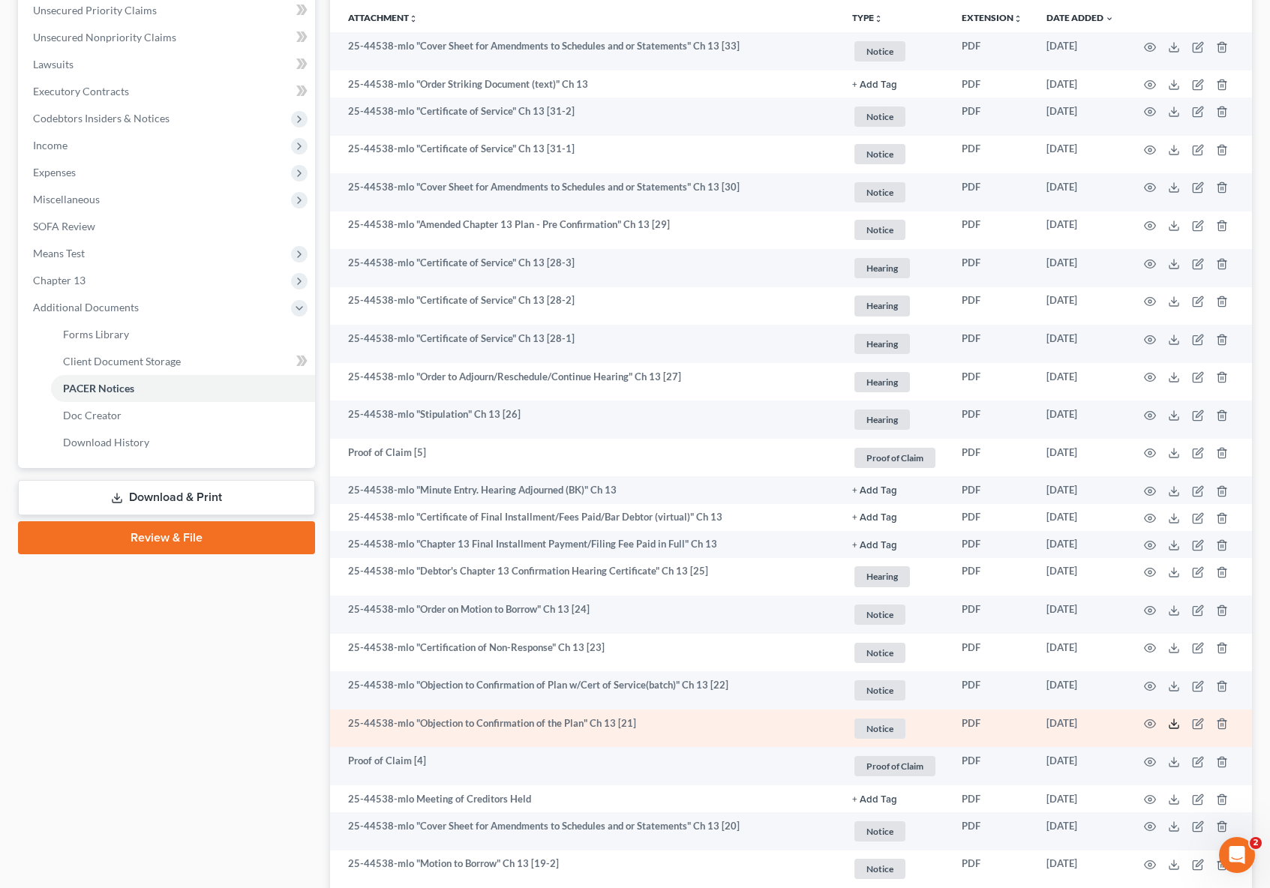
click at [1173, 726] on icon at bounding box center [1174, 724] width 12 height 12
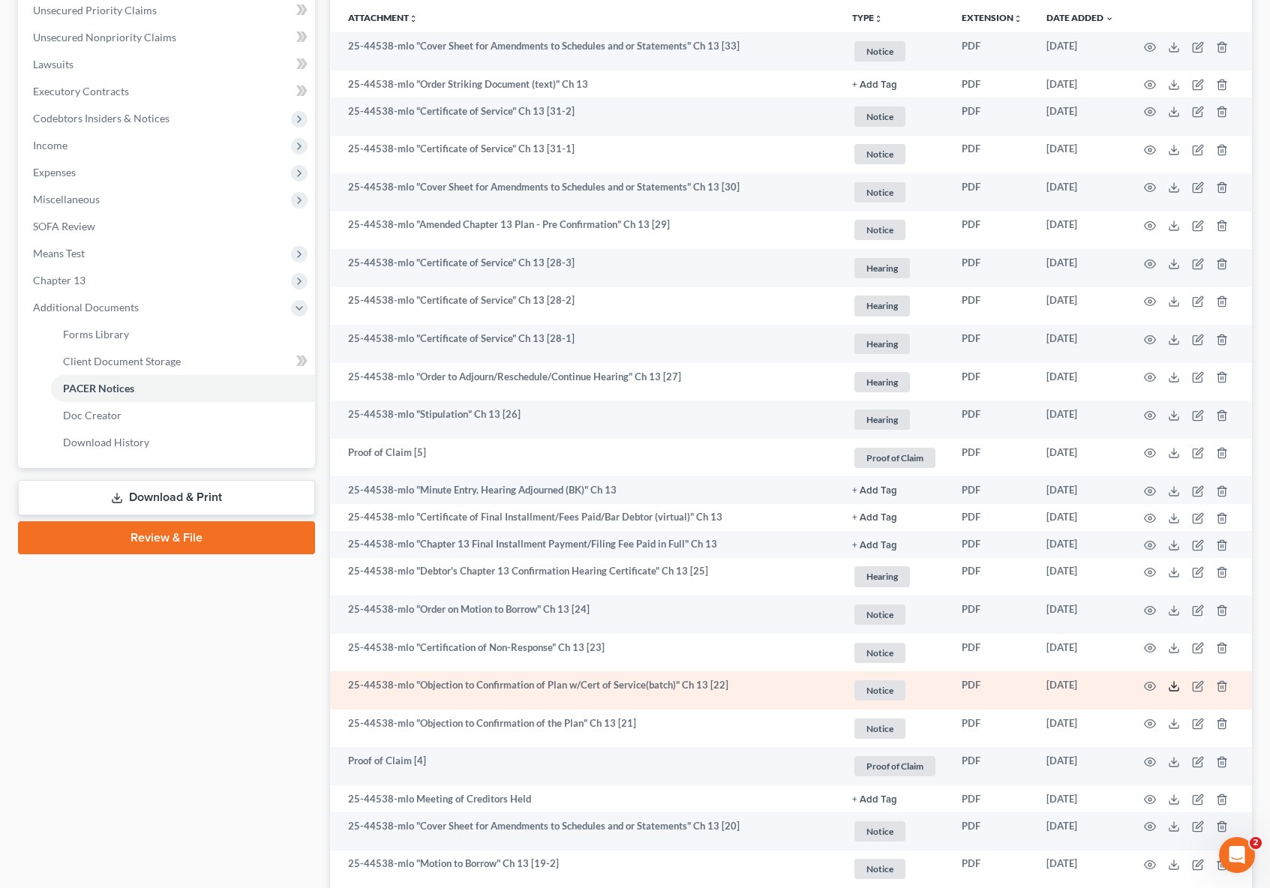
click at [1174, 686] on line at bounding box center [1174, 685] width 0 height 6
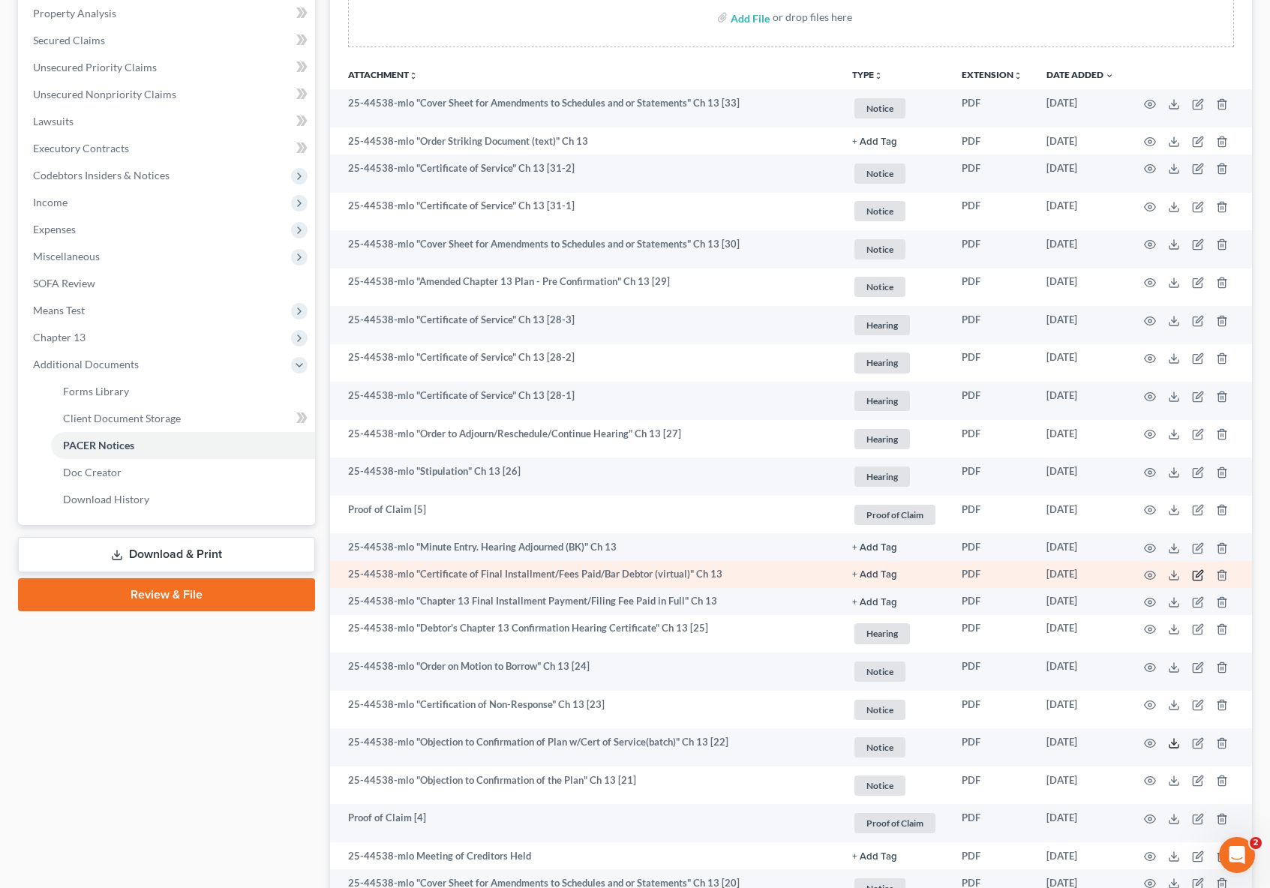
scroll to position [290, 0]
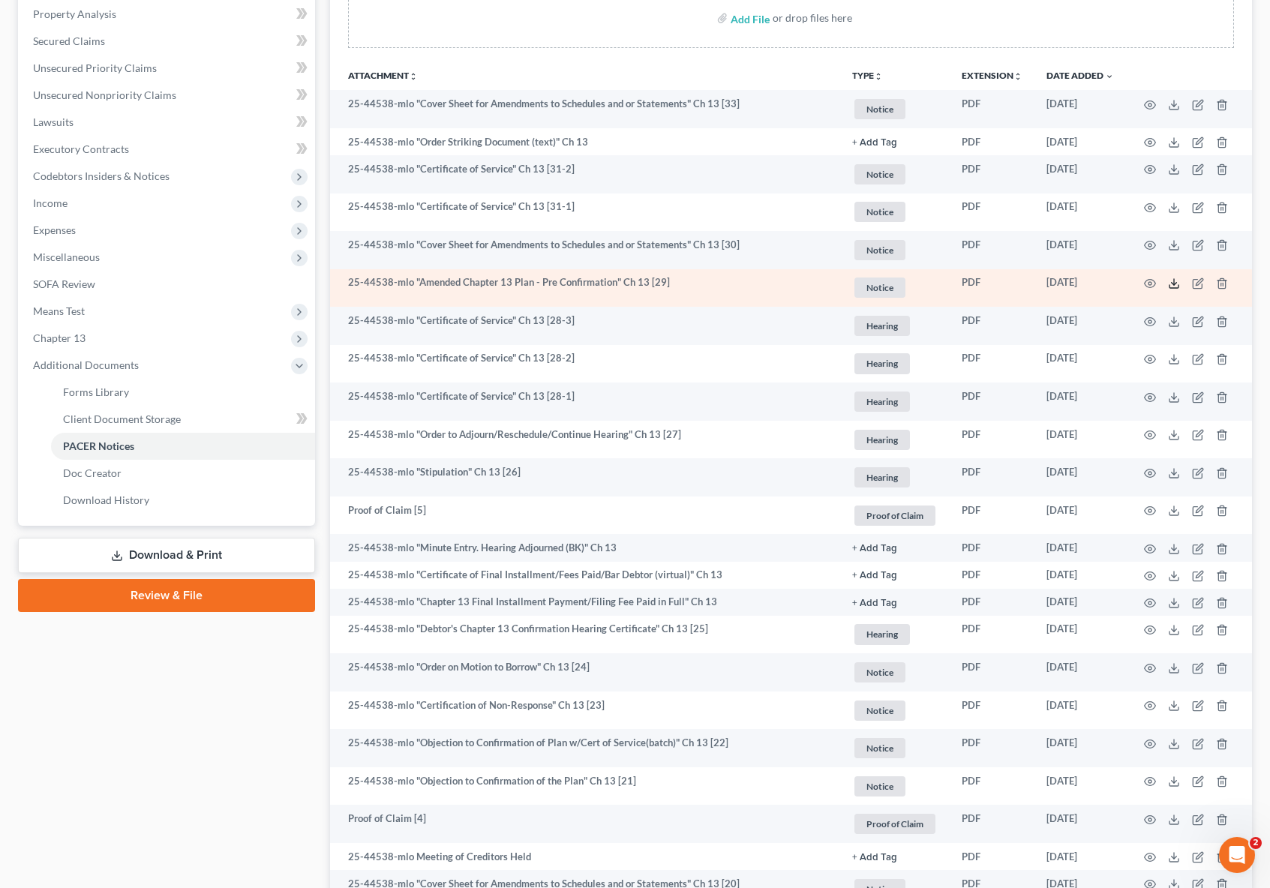
click at [1173, 284] on polyline at bounding box center [1174, 284] width 5 height 2
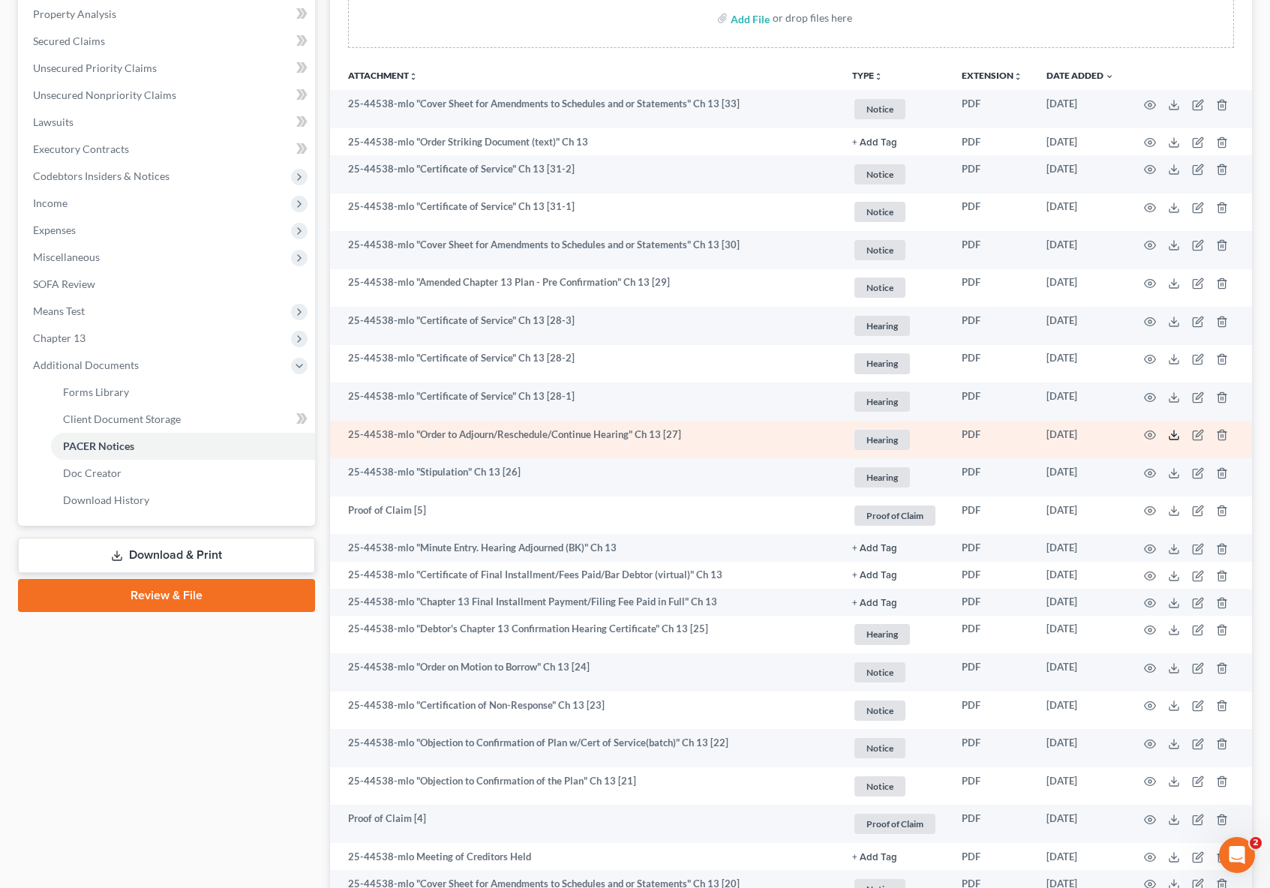
click at [1172, 434] on polyline at bounding box center [1174, 435] width 5 height 2
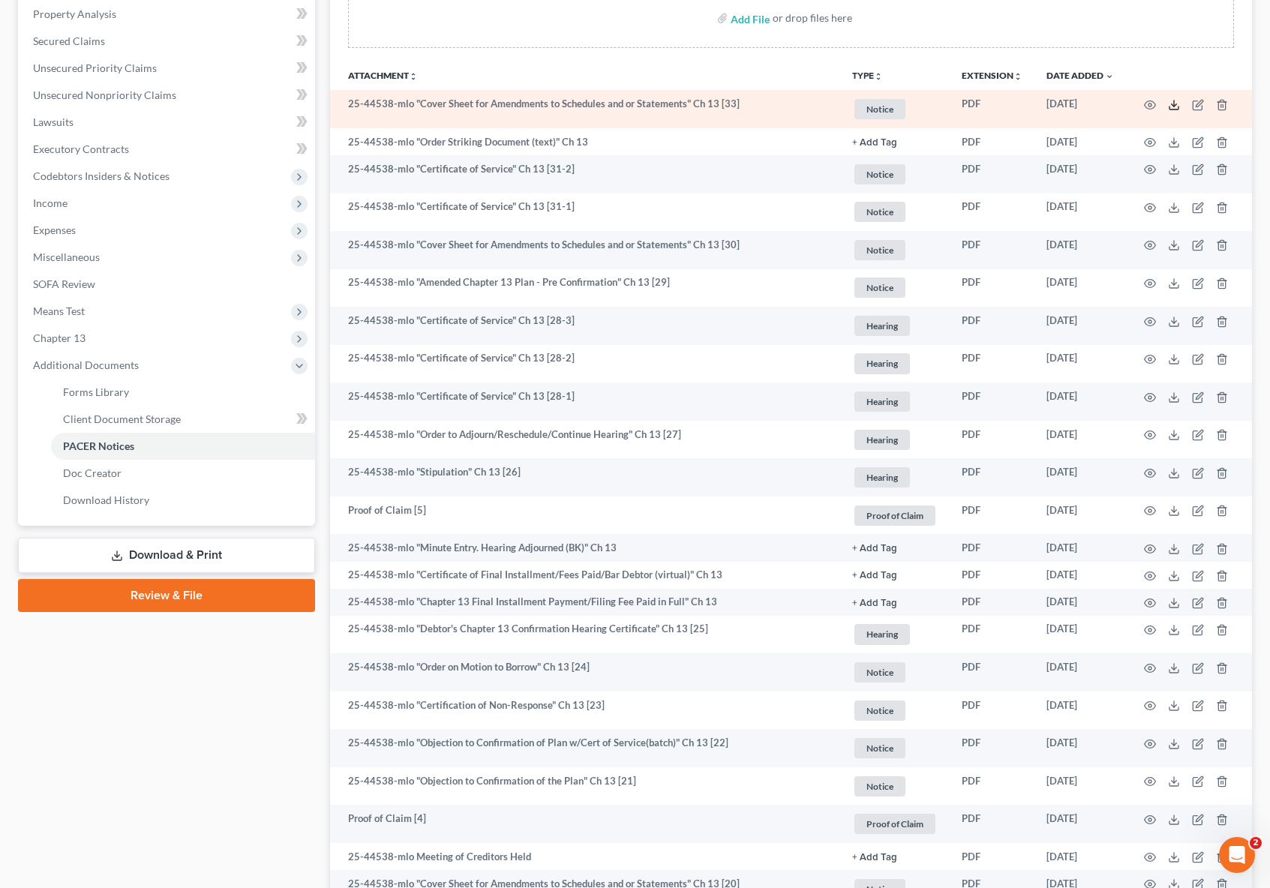
click at [1168, 102] on icon at bounding box center [1174, 105] width 12 height 12
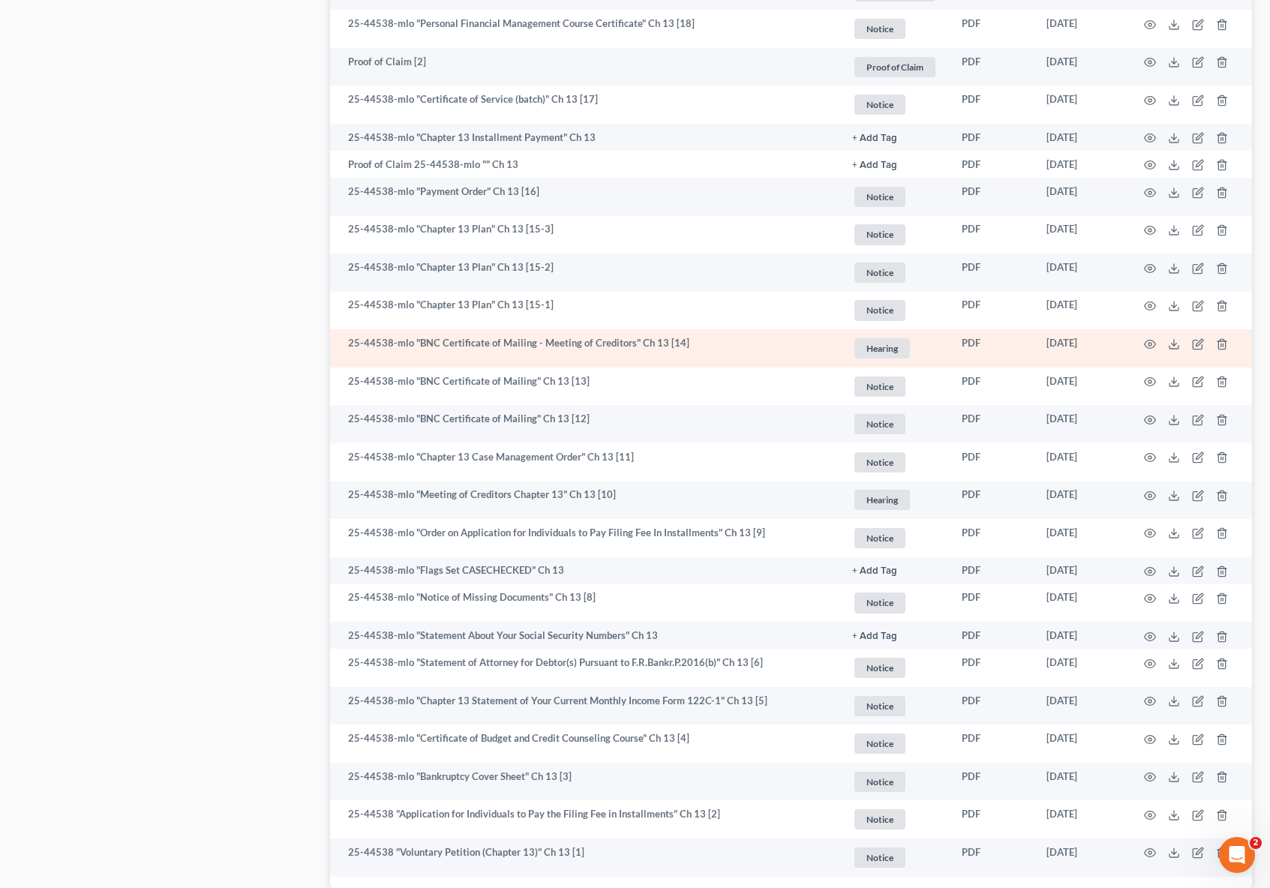
scroll to position [1312, 0]
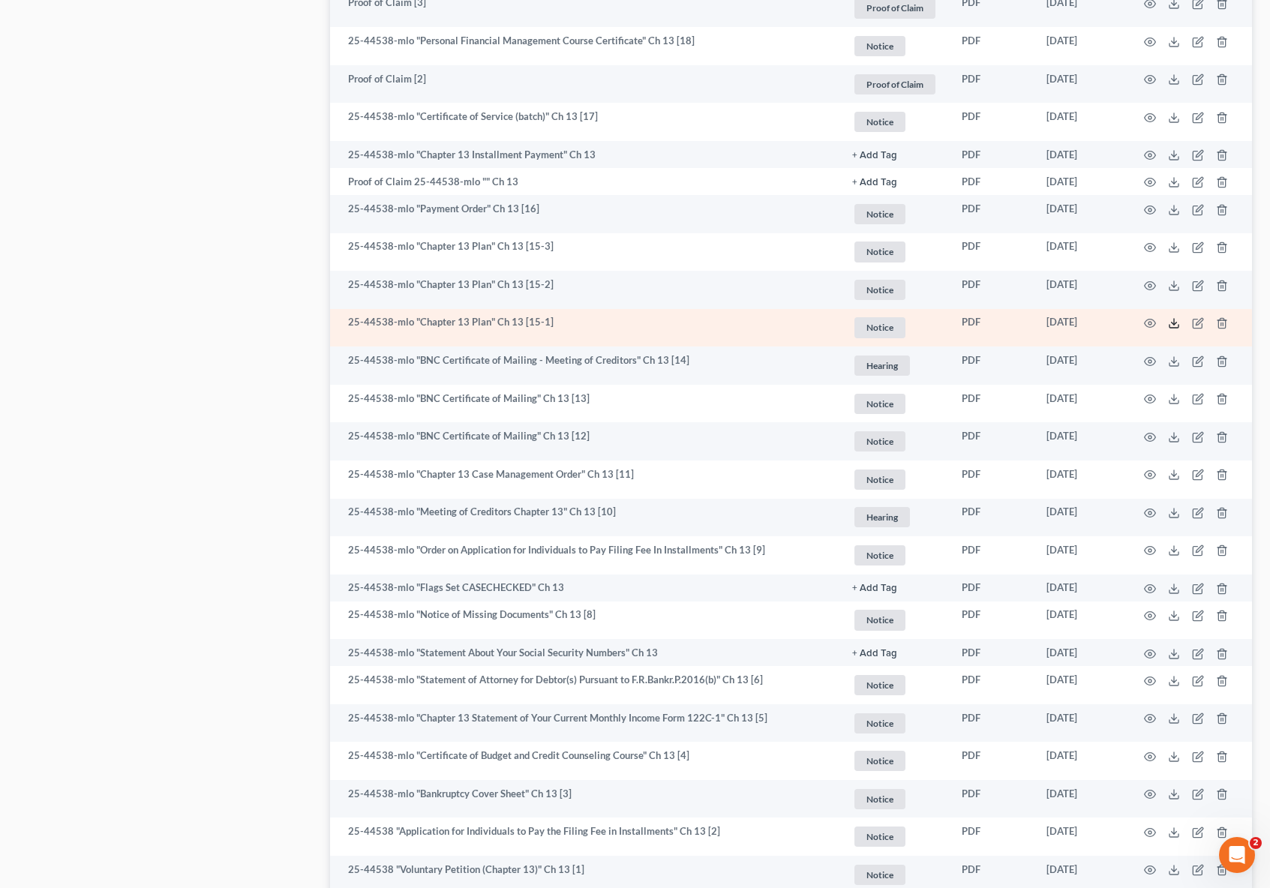
click at [1173, 326] on icon at bounding box center [1174, 323] width 12 height 12
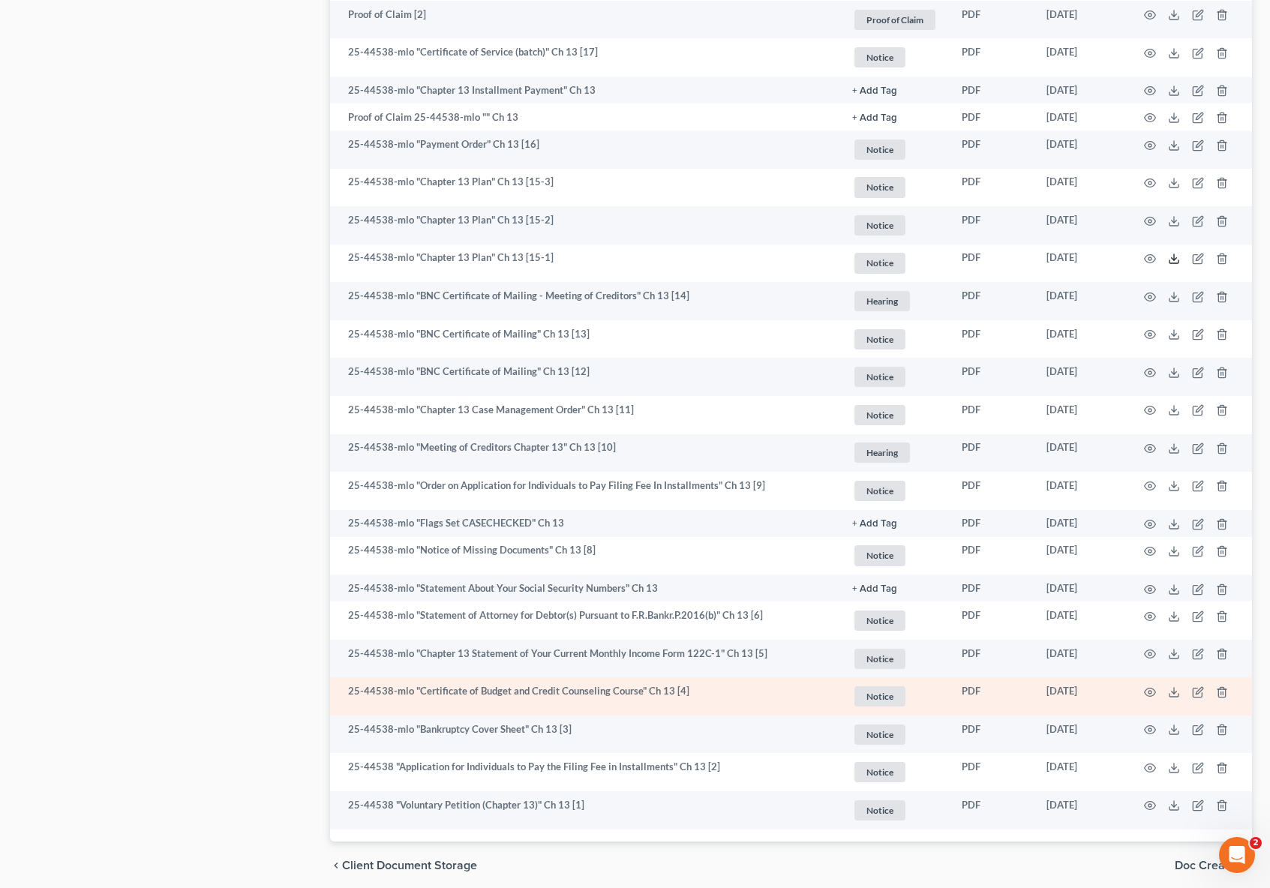
scroll to position [1435, 0]
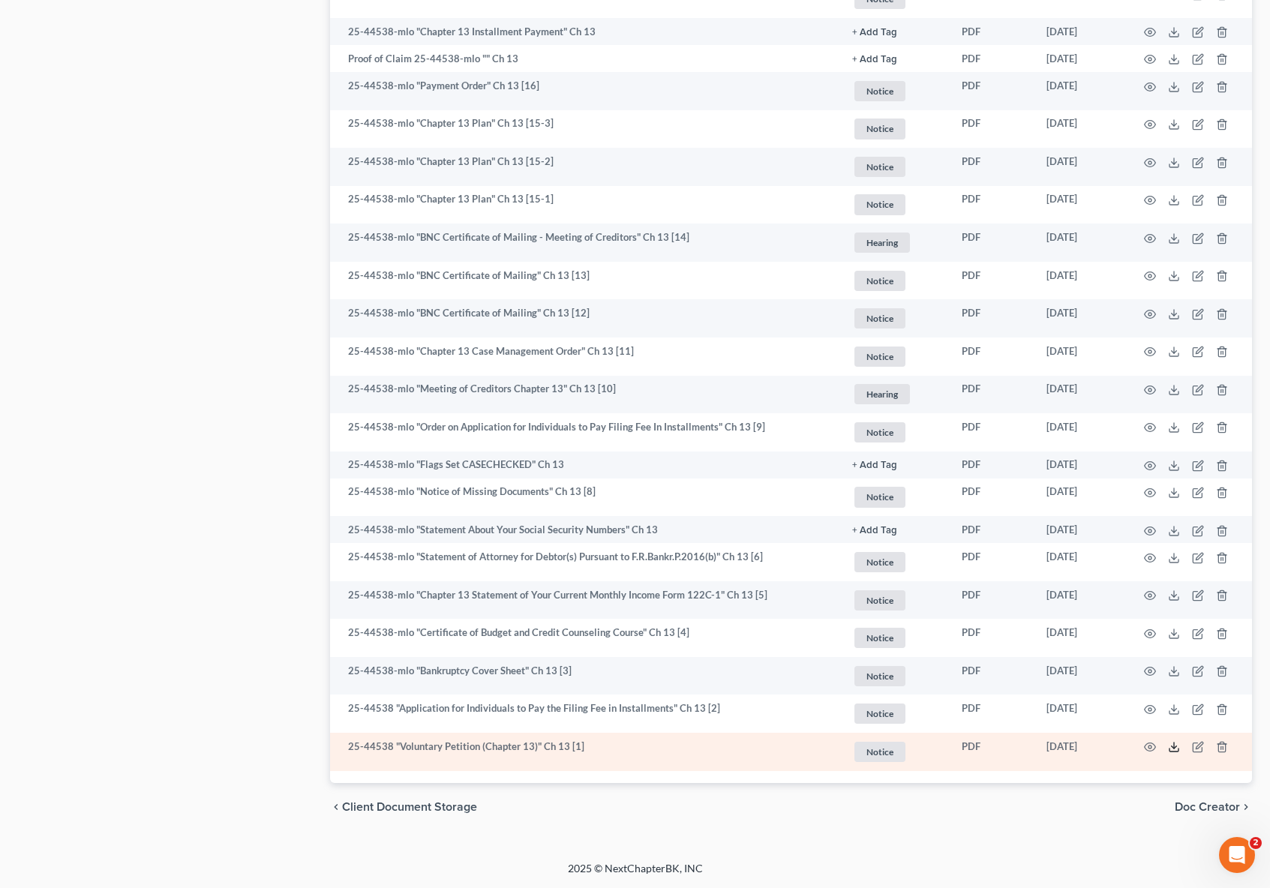
click at [1177, 747] on icon at bounding box center [1174, 747] width 12 height 12
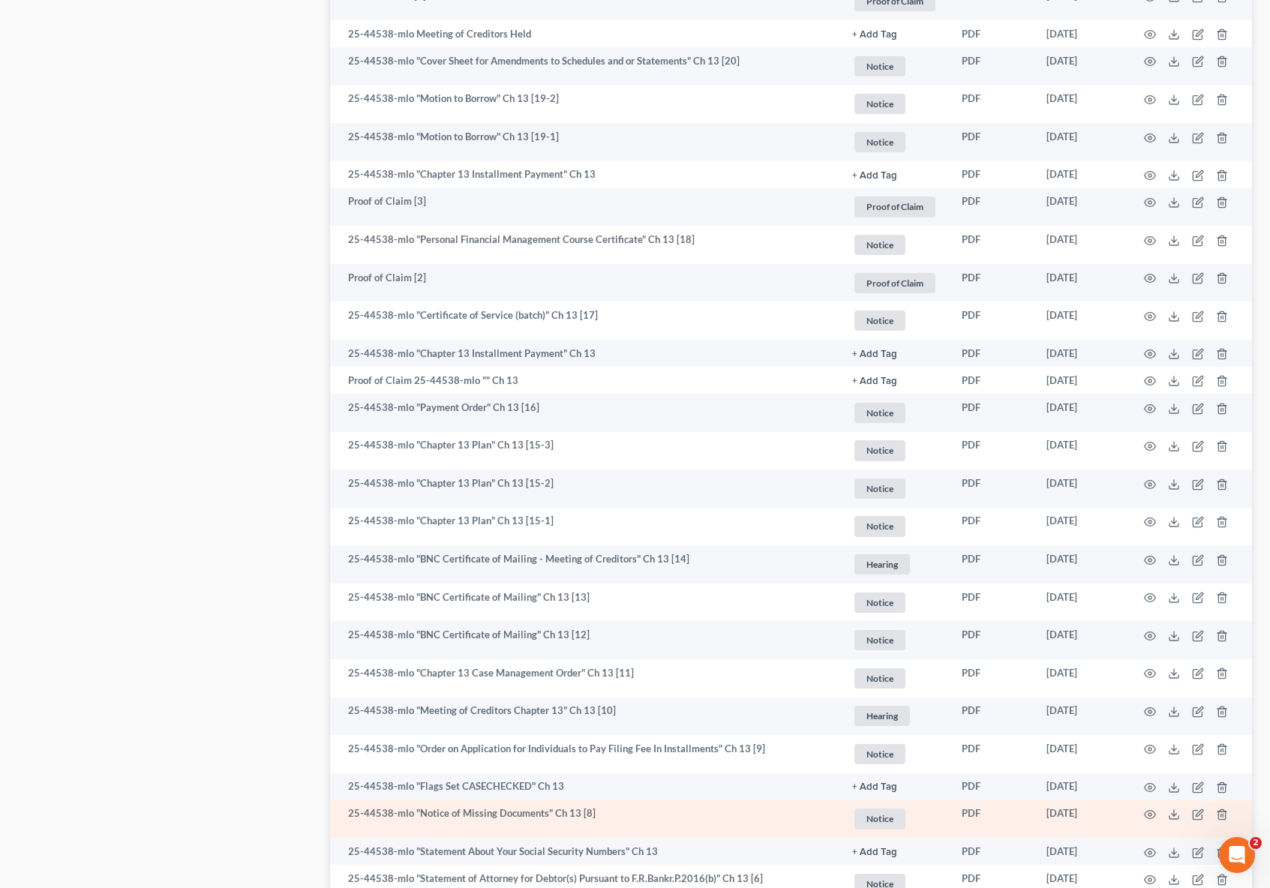
scroll to position [1110, 0]
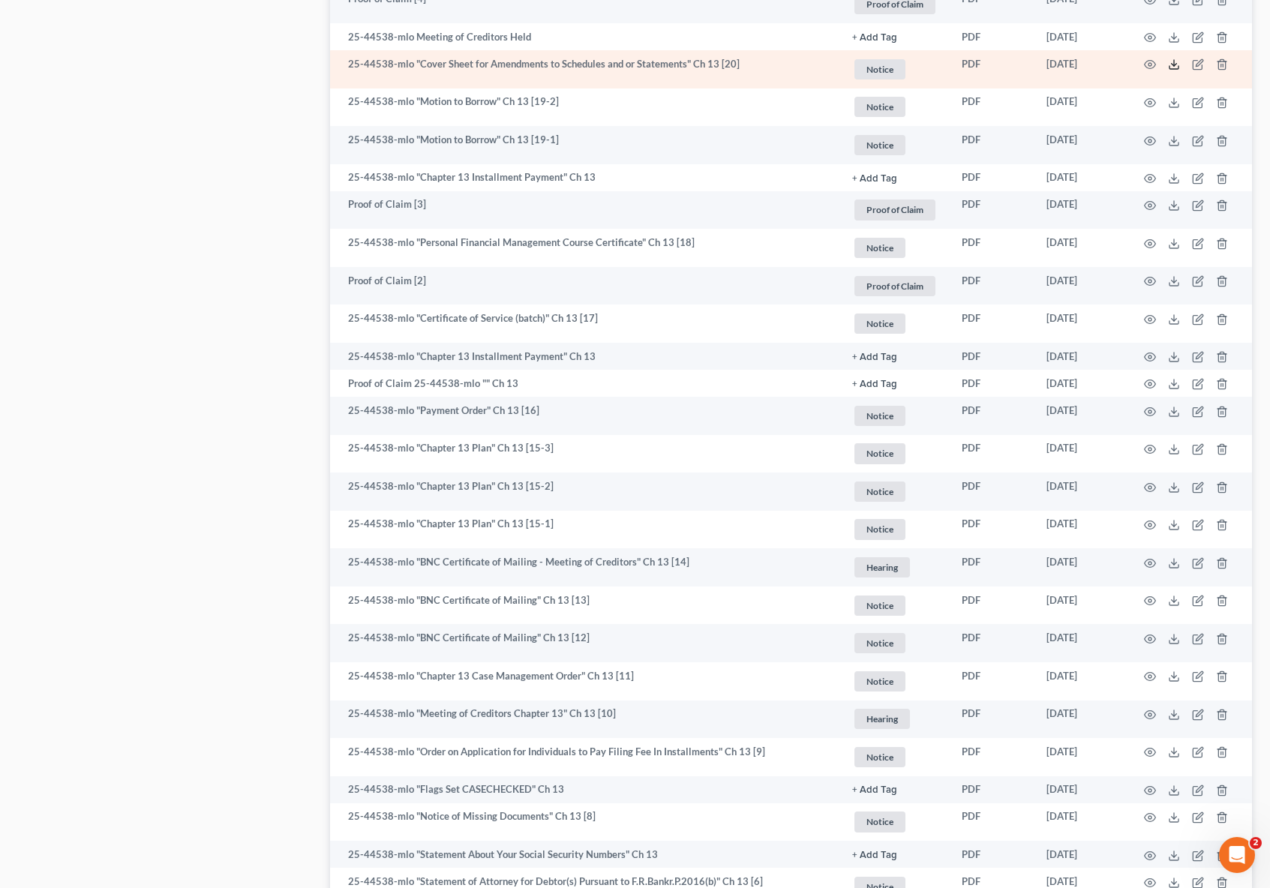
click at [1175, 64] on icon at bounding box center [1174, 65] width 12 height 12
